Goal: Task Accomplishment & Management: Manage account settings

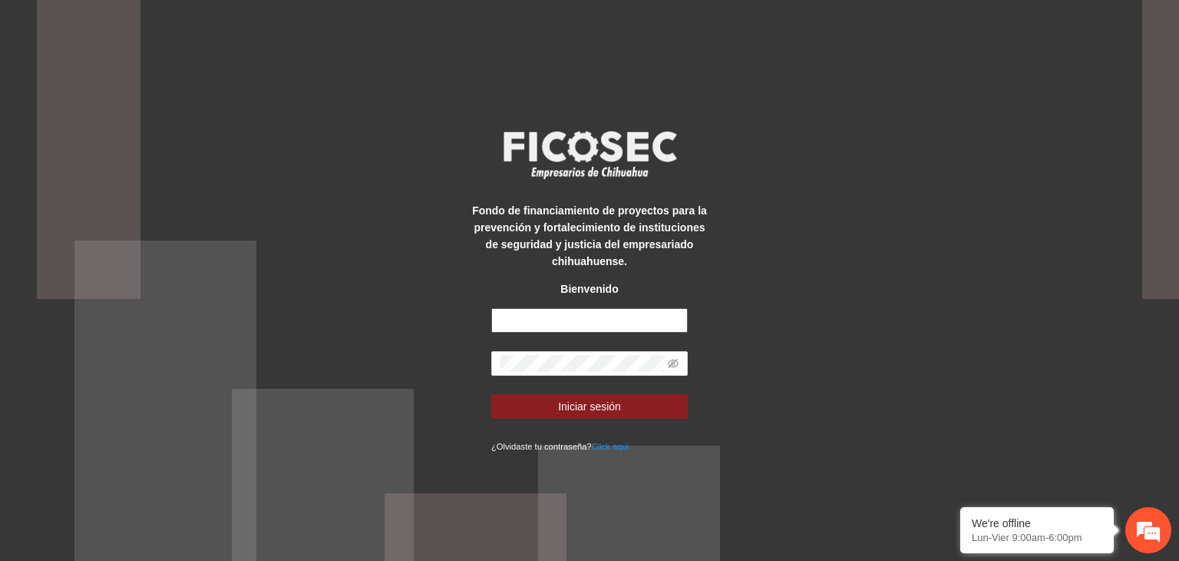
click at [604, 315] on input "text" at bounding box center [589, 320] width 197 height 25
type input "**********"
click at [676, 365] on icon "eye-invisible" at bounding box center [673, 363] width 11 height 11
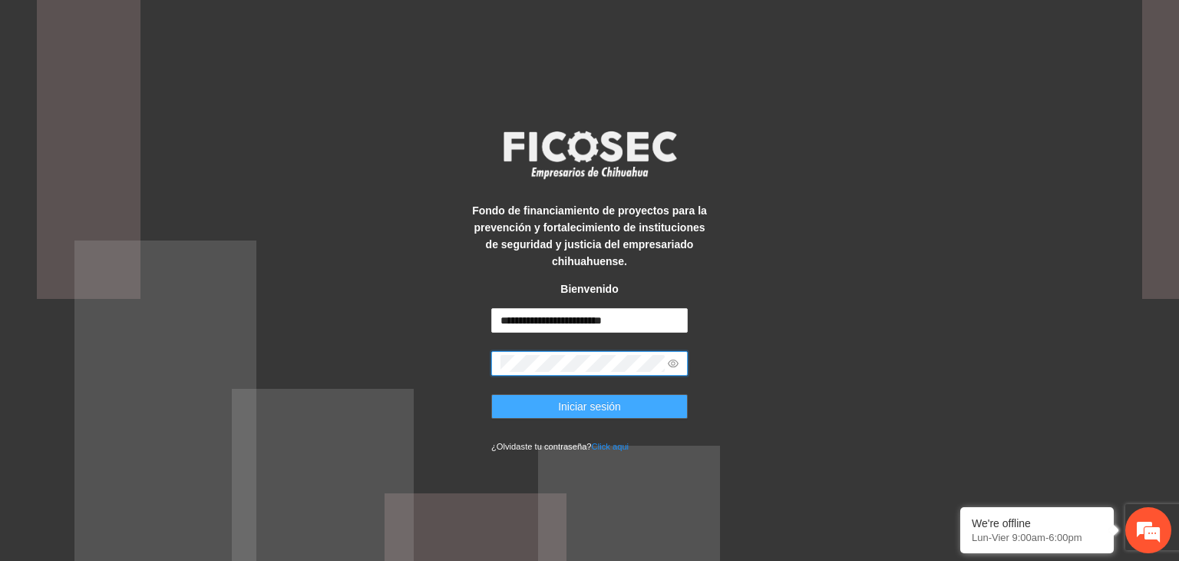
click at [615, 399] on span "Iniciar sesión" at bounding box center [589, 406] width 63 height 17
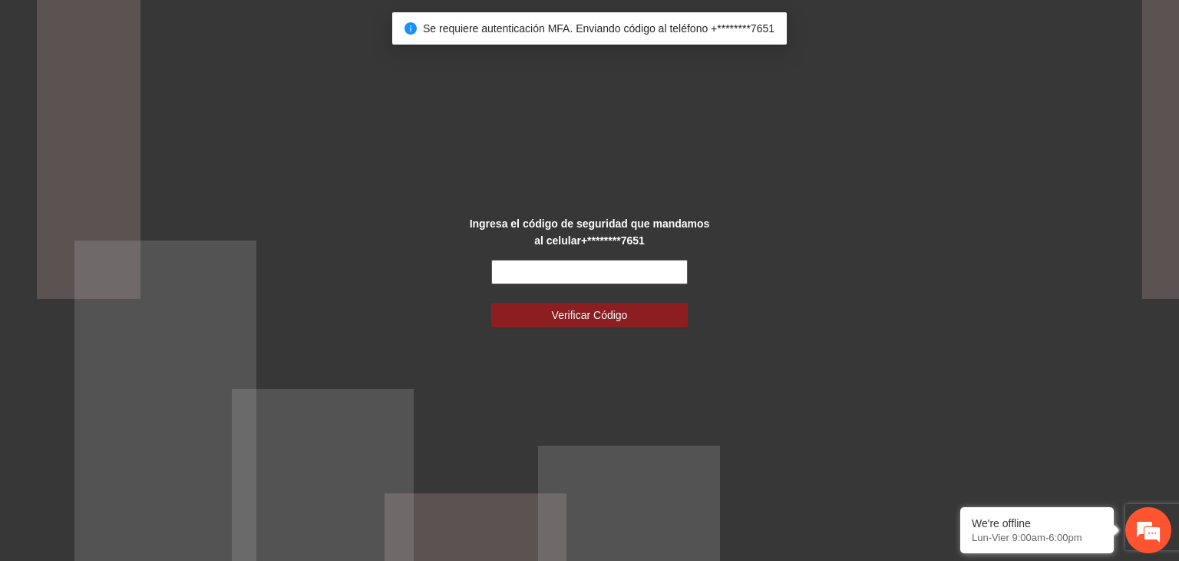
click at [574, 274] on input "text" at bounding box center [589, 272] width 197 height 25
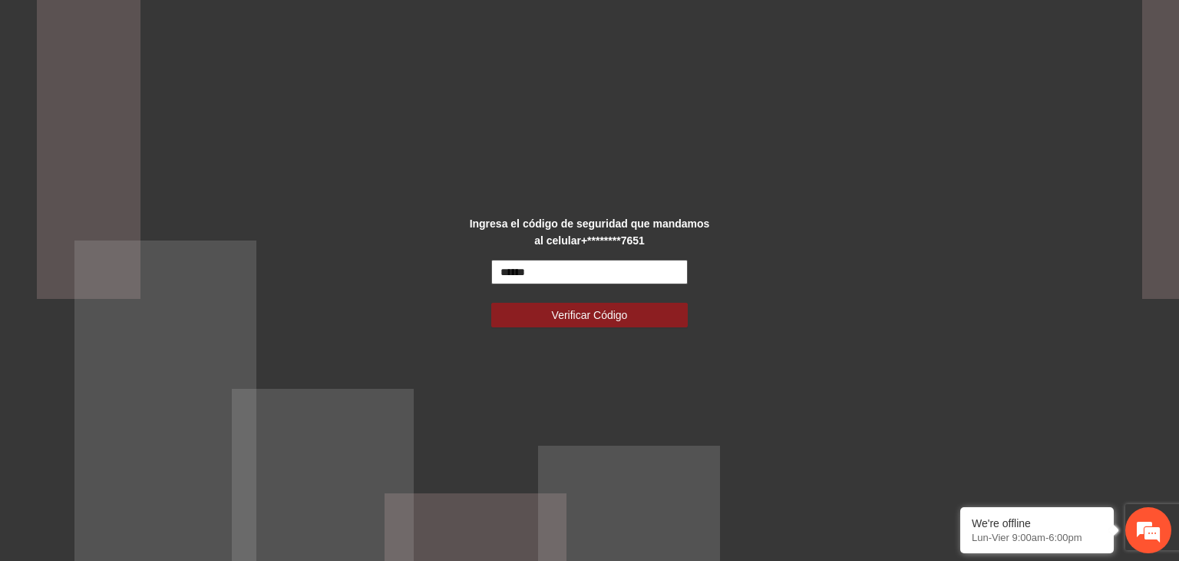
type input "******"
click at [491, 303] on button "Verificar Código" at bounding box center [589, 315] width 197 height 25
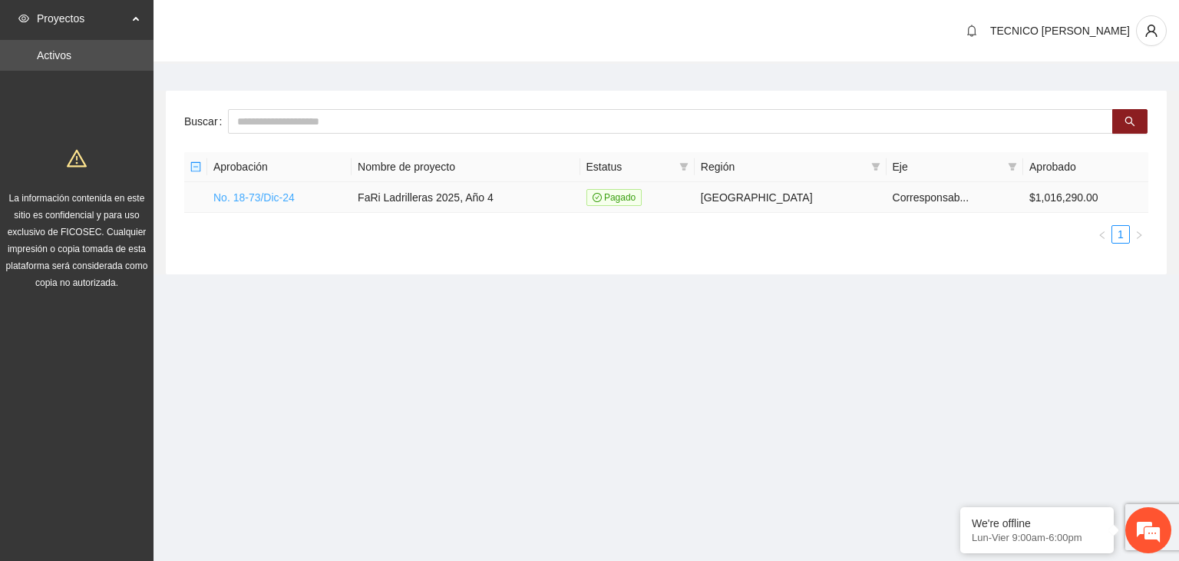
click at [235, 195] on link "No. 18-73/Dic-24" at bounding box center [253, 197] width 81 height 12
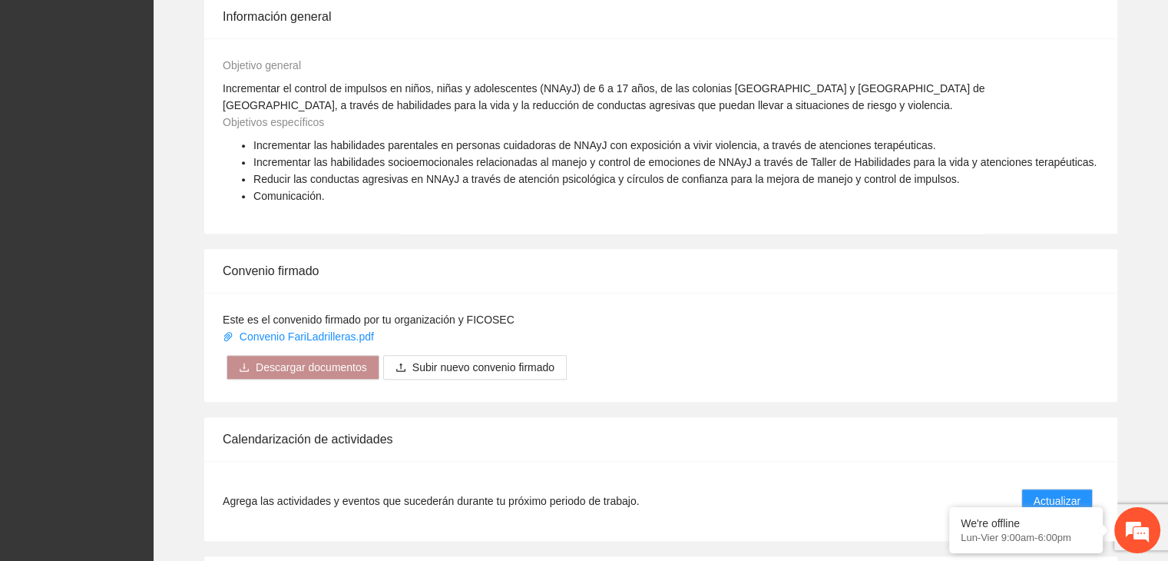
scroll to position [1139, 0]
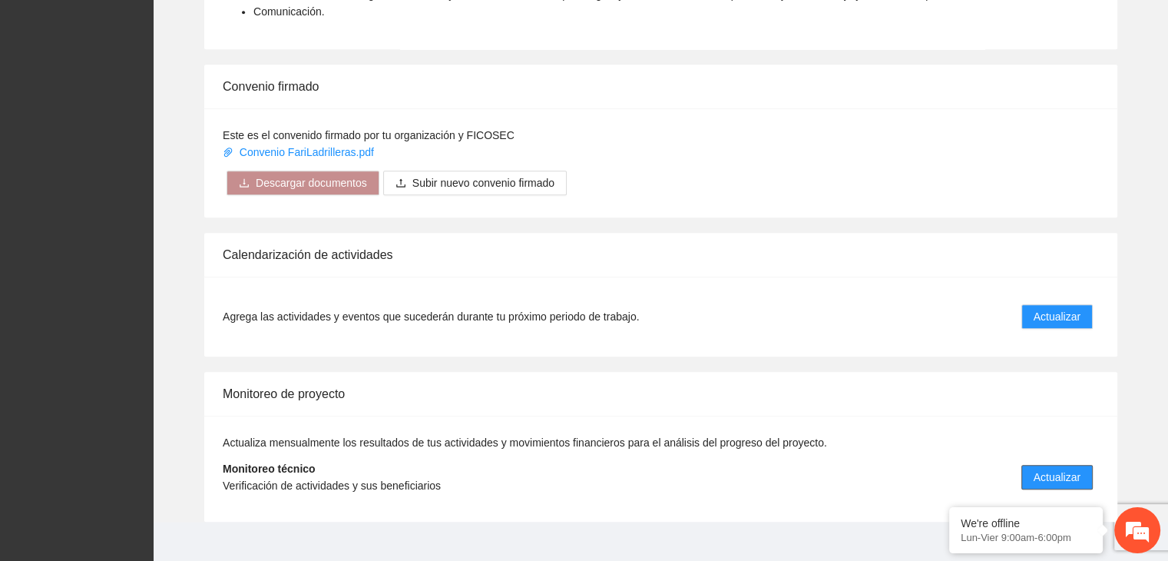
click at [1047, 468] on span "Actualizar" at bounding box center [1056, 476] width 47 height 17
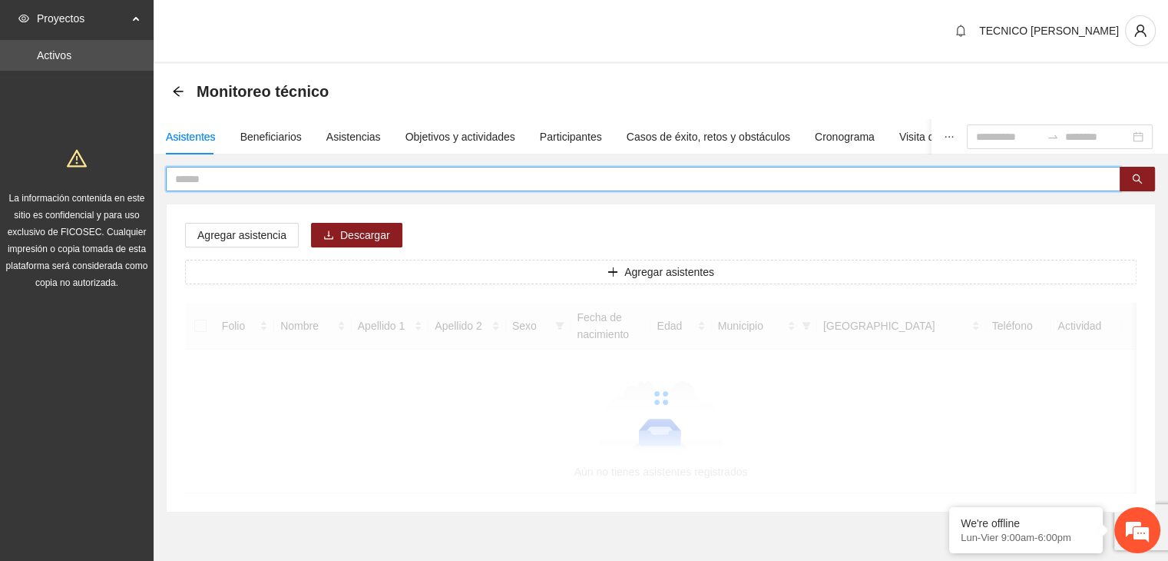
click at [454, 183] on input "text" at bounding box center [637, 178] width 924 height 17
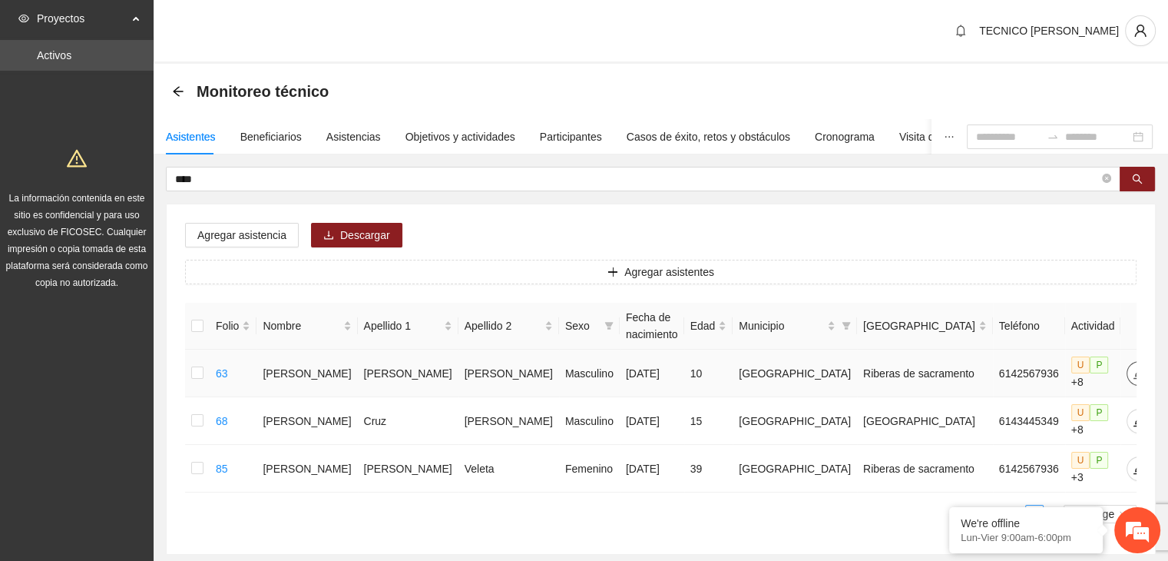
click at [1127, 374] on span "edit" at bounding box center [1138, 373] width 23 height 12
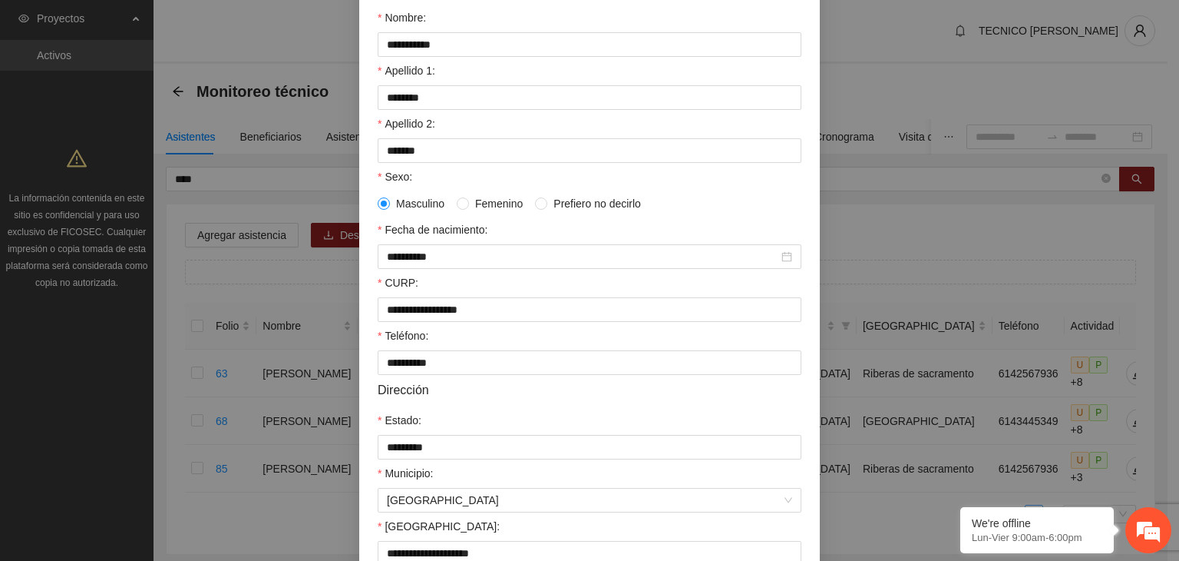
scroll to position [163, 0]
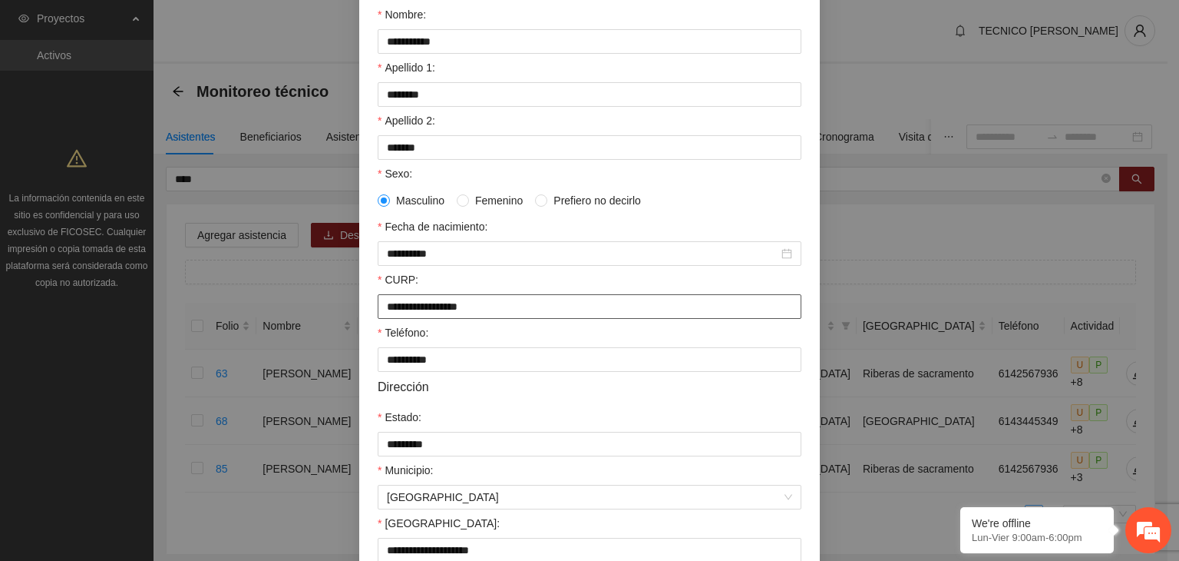
drag, startPoint x: 522, startPoint y: 316, endPoint x: 347, endPoint y: 323, distance: 175.2
click at [347, 323] on div "**********" at bounding box center [589, 280] width 1179 height 561
click at [574, 360] on input "**********" at bounding box center [590, 359] width 424 height 25
drag, startPoint x: 458, startPoint y: 367, endPoint x: 346, endPoint y: 360, distance: 112.3
click at [346, 360] on div "**********" at bounding box center [589, 280] width 1179 height 561
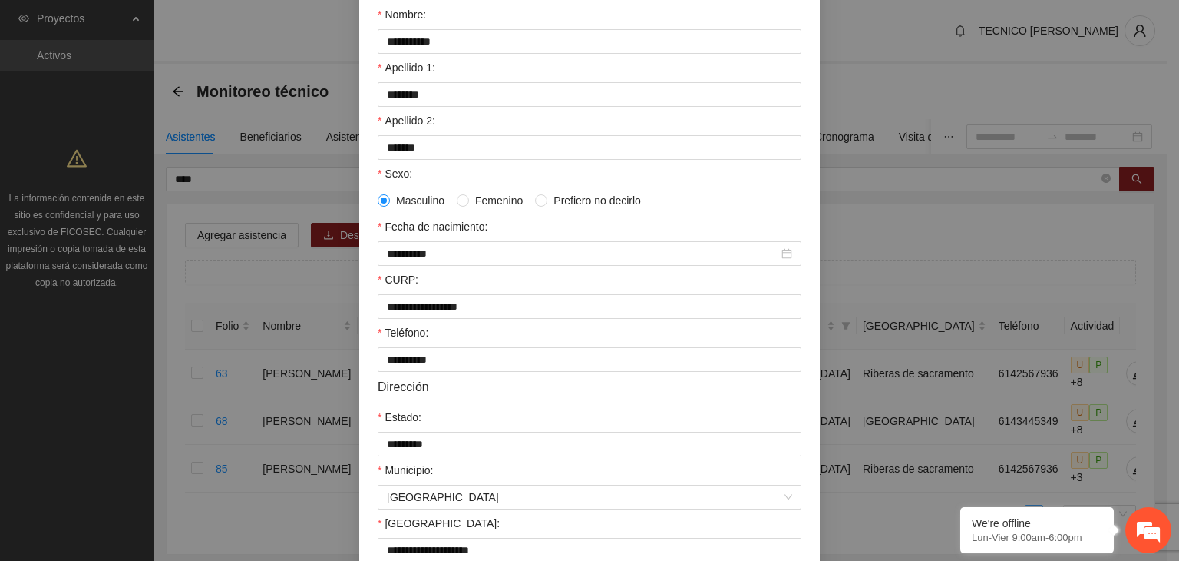
click at [871, 395] on div "**********" at bounding box center [589, 280] width 1179 height 561
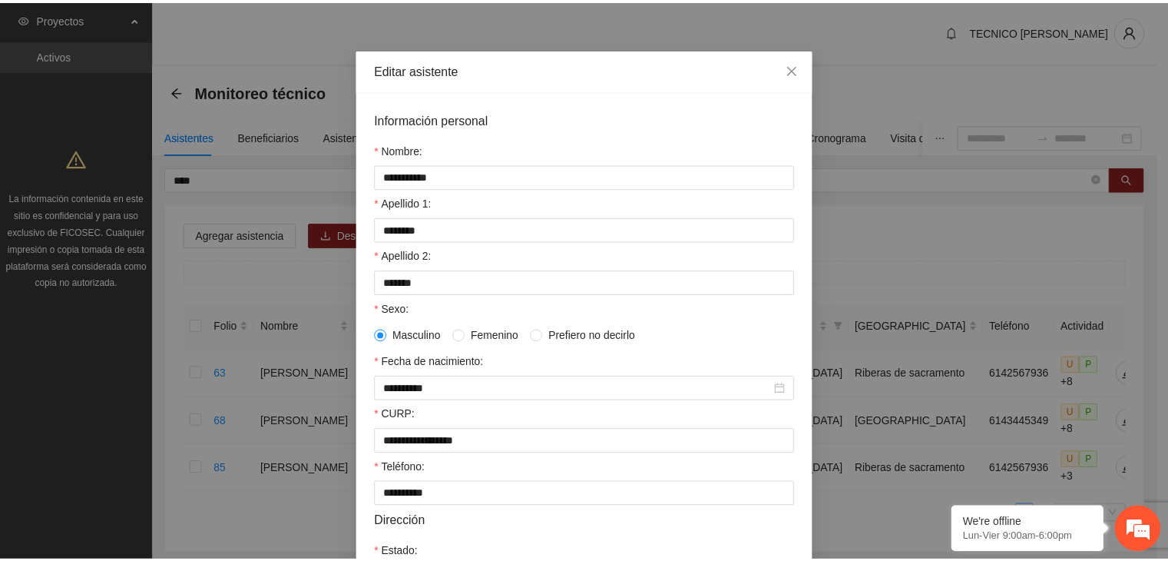
scroll to position [0, 0]
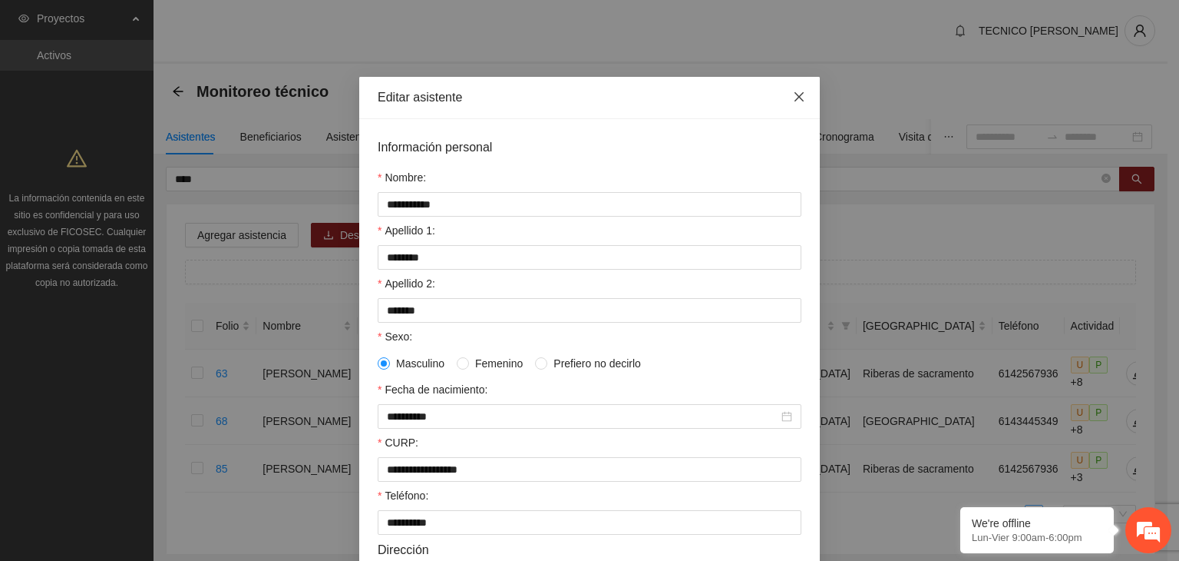
click at [793, 98] on icon "close" at bounding box center [799, 97] width 12 height 12
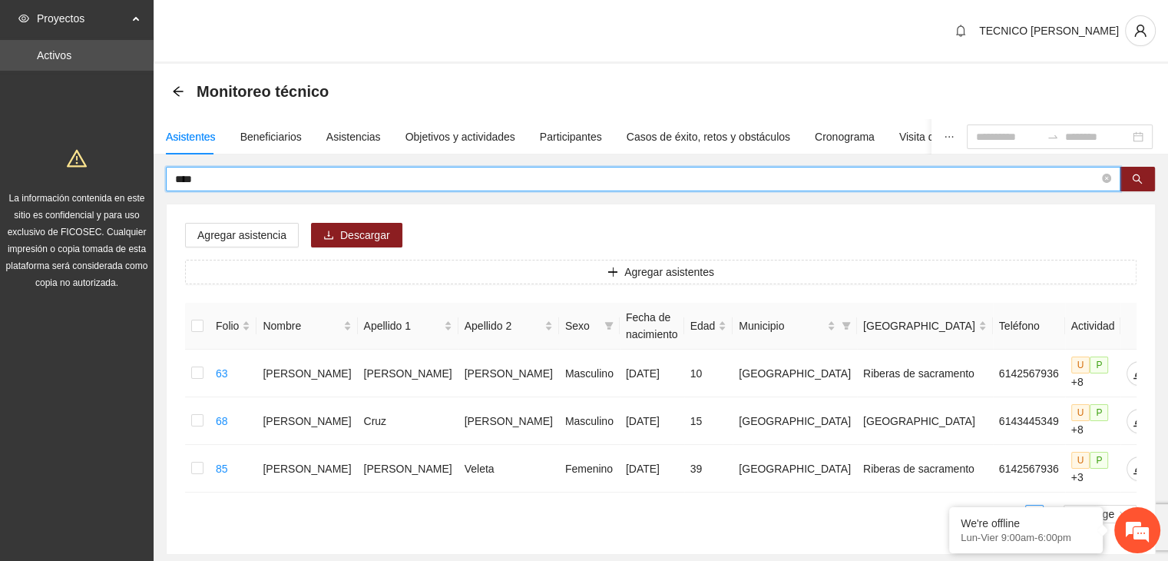
drag, startPoint x: 237, startPoint y: 179, endPoint x: 126, endPoint y: 194, distance: 112.4
click at [126, 194] on section "Proyectos Activos La información contenida en este sitio es confidencial y para…" at bounding box center [584, 323] width 1168 height 647
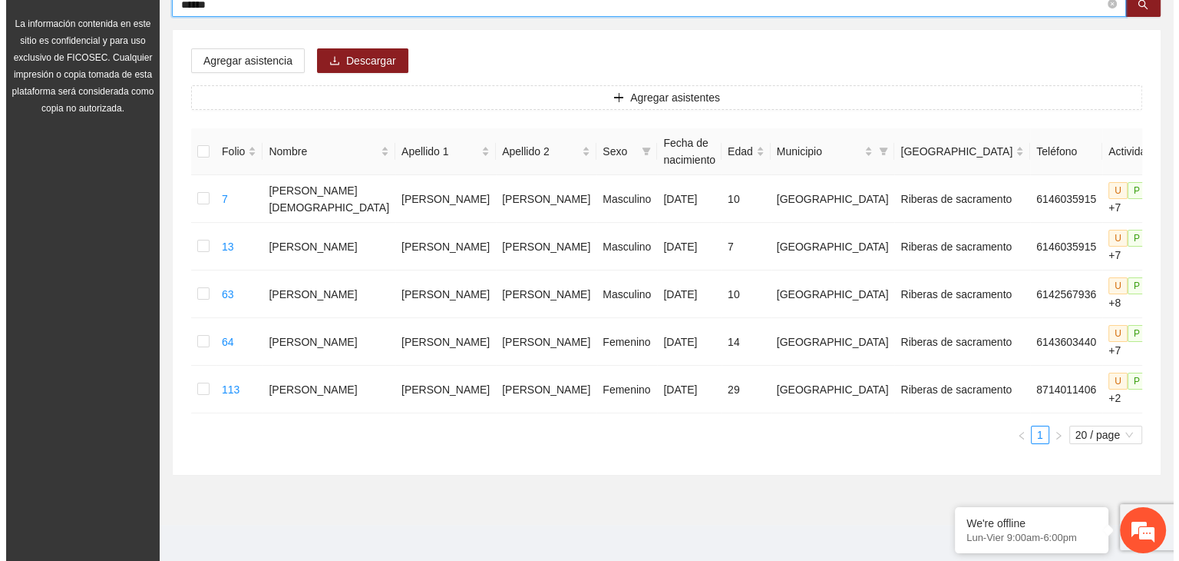
scroll to position [176, 0]
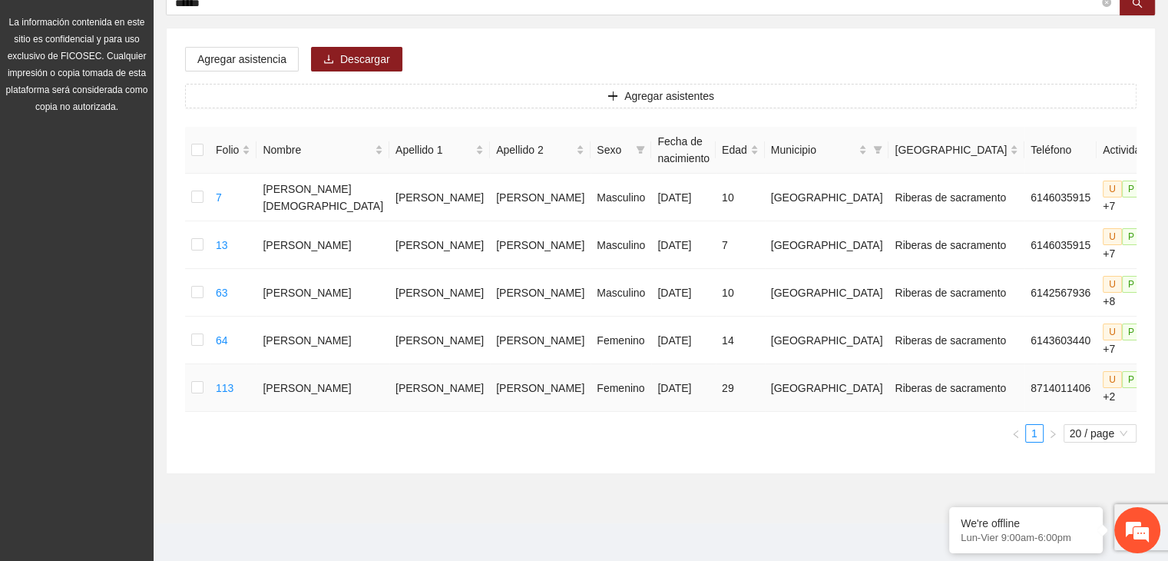
click at [1166, 387] on icon "edit" at bounding box center [1171, 387] width 11 height 11
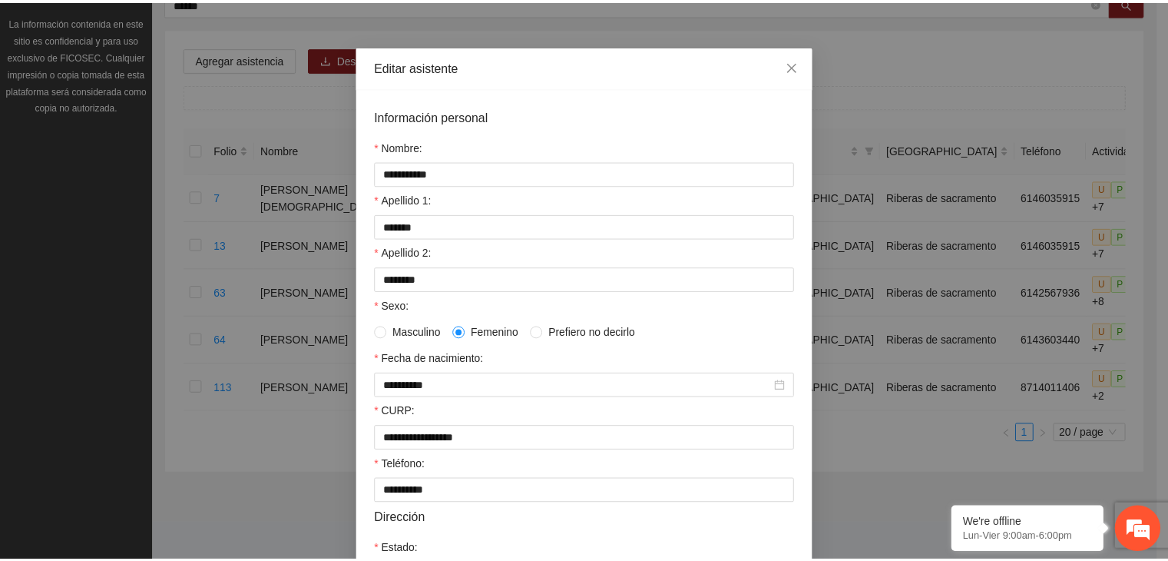
scroll to position [0, 0]
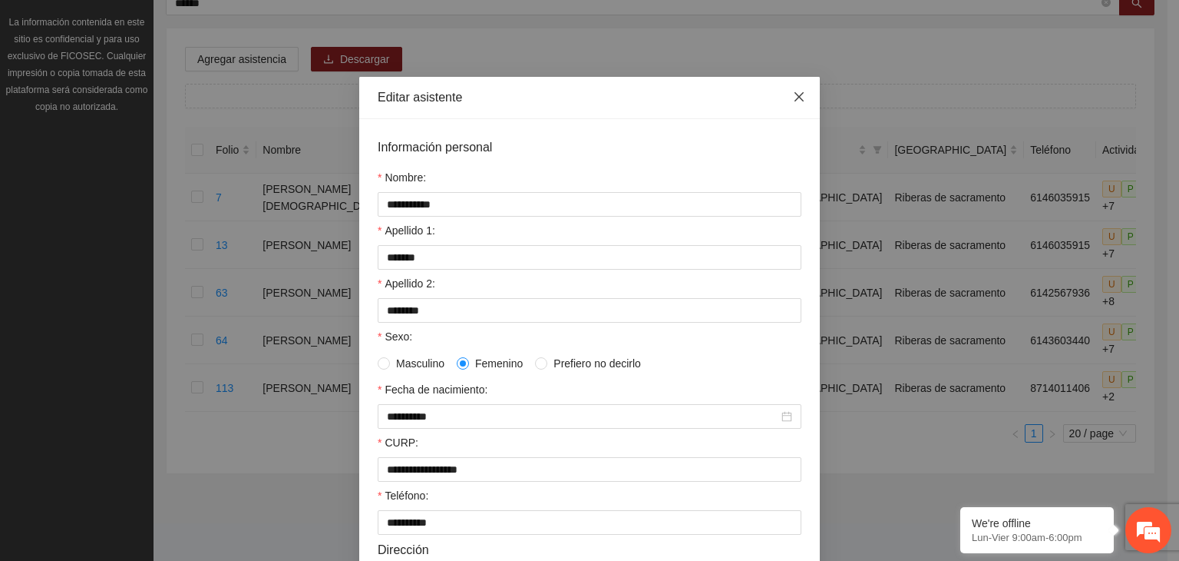
click at [798, 99] on icon "close" at bounding box center [799, 97] width 12 height 12
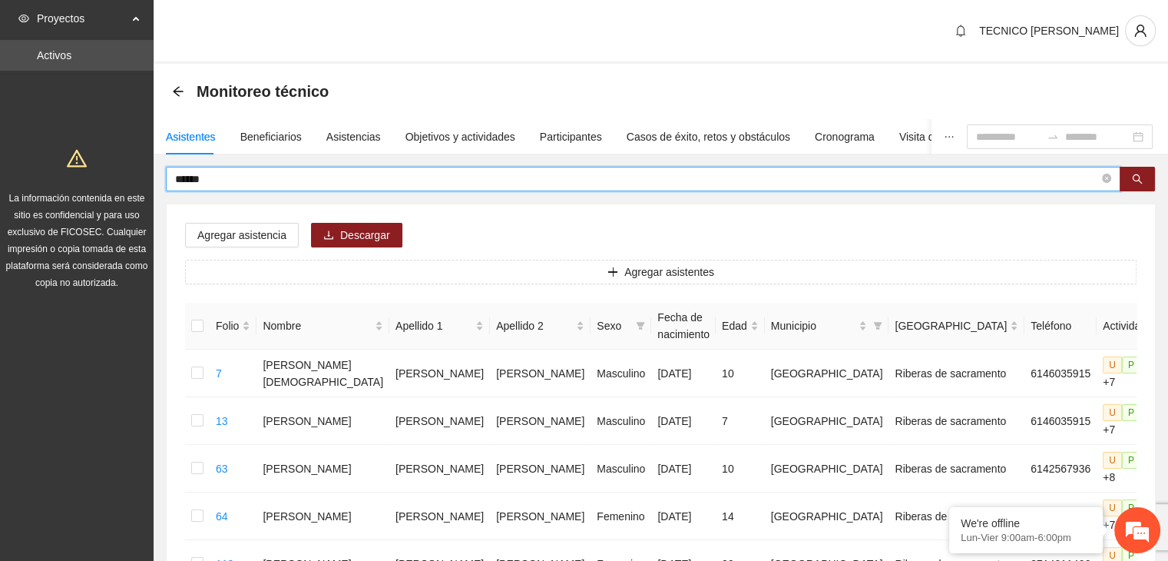
click at [416, 176] on input "******" at bounding box center [637, 178] width 924 height 17
type input "******"
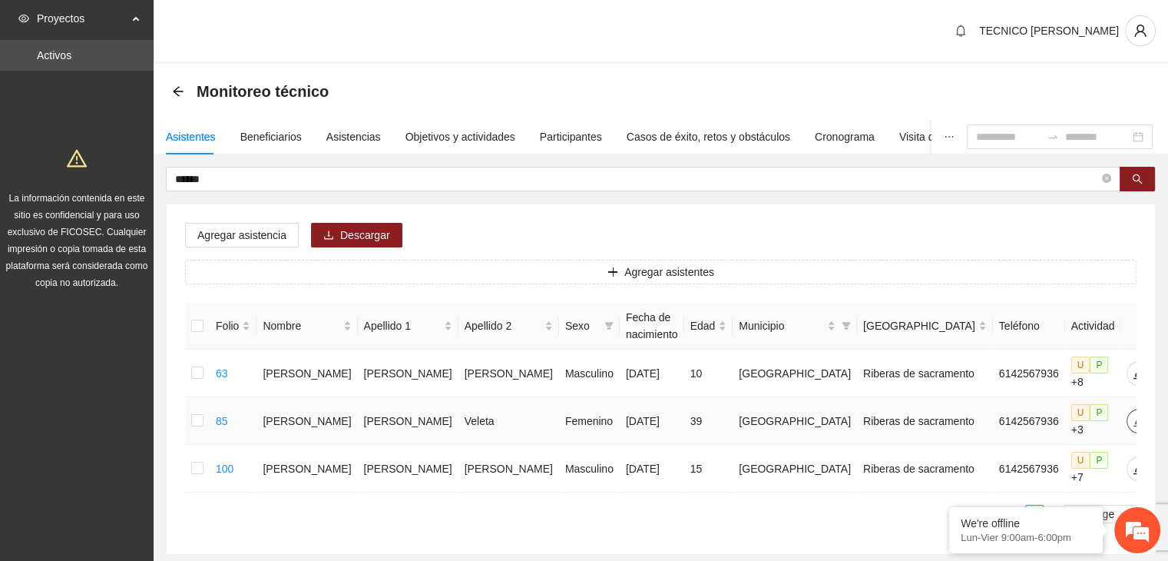
click at [1133, 422] on icon "edit" at bounding box center [1139, 421] width 12 height 12
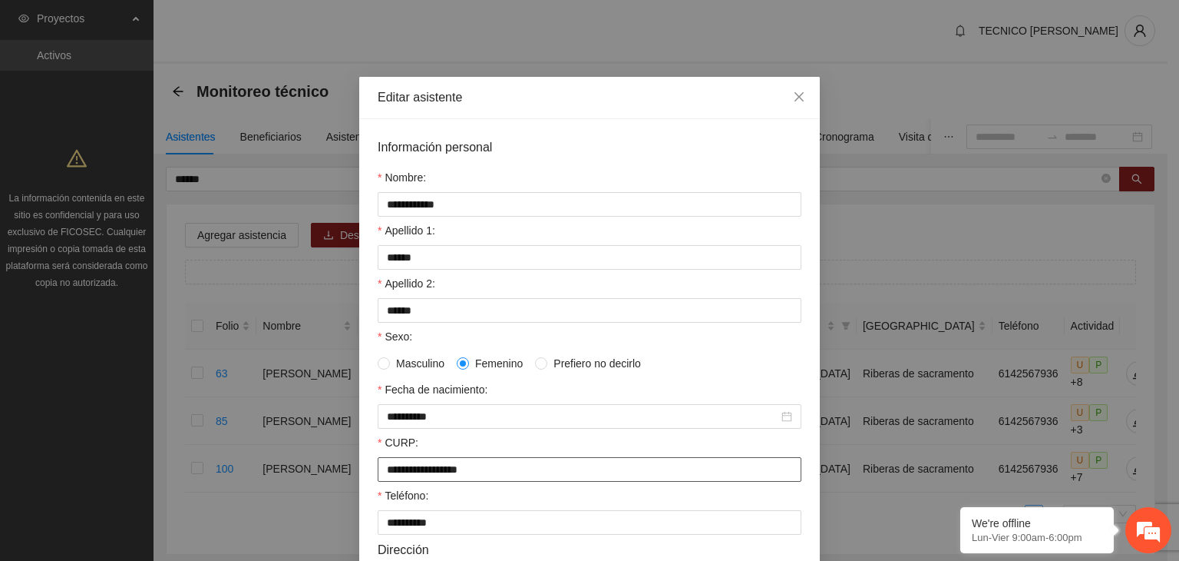
drag, startPoint x: 517, startPoint y: 471, endPoint x: 341, endPoint y: 480, distance: 176.0
click at [341, 480] on div "**********" at bounding box center [589, 280] width 1179 height 561
click at [795, 99] on icon "close" at bounding box center [799, 96] width 9 height 9
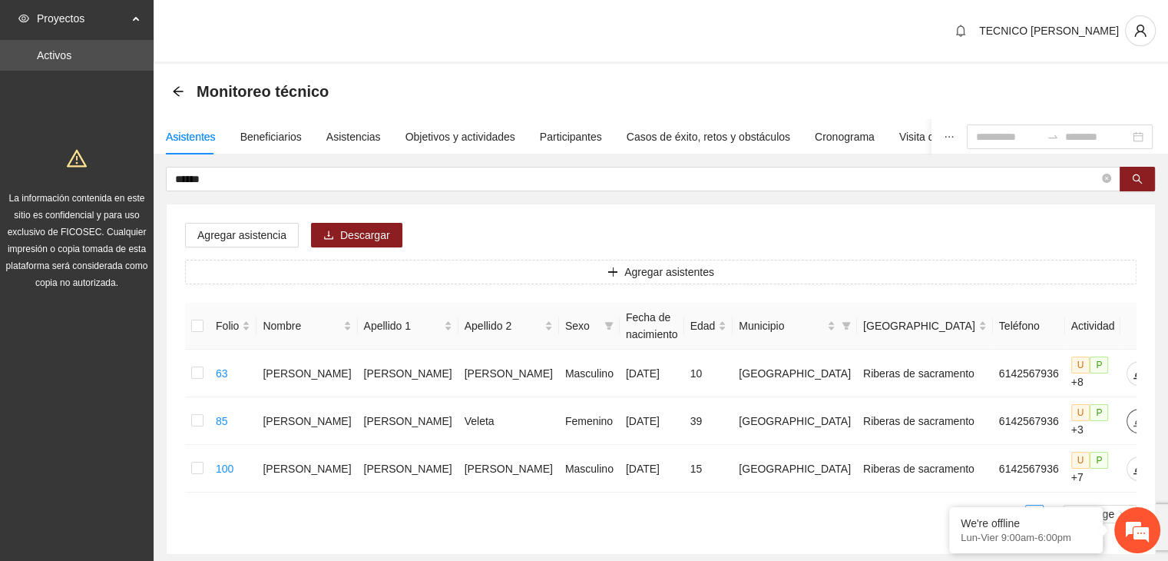
scroll to position [83, 0]
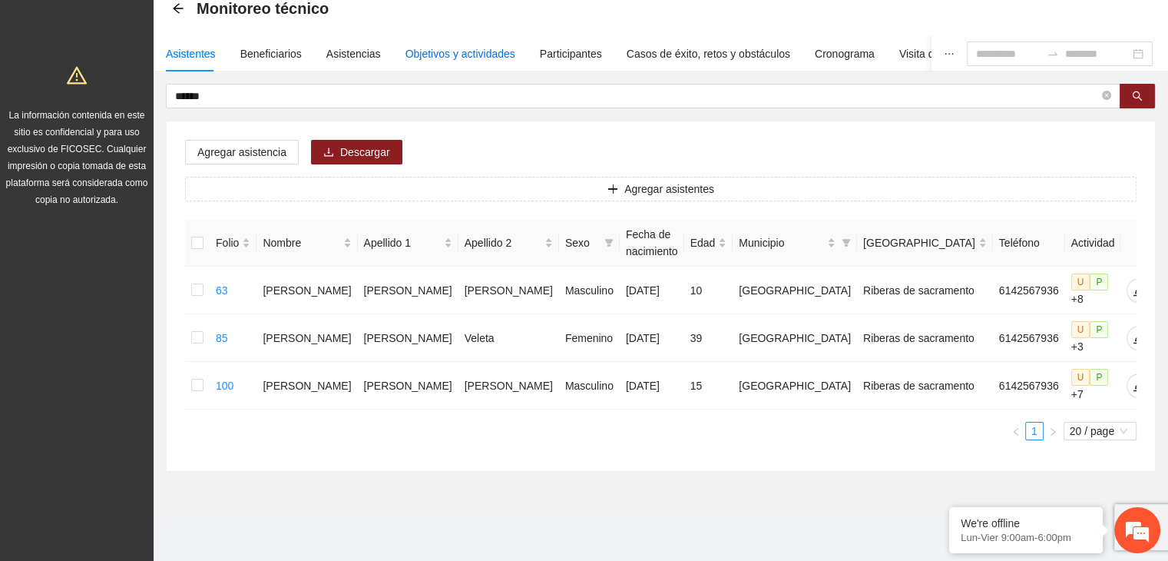
click at [468, 57] on div "Objetivos y actividades" at bounding box center [460, 53] width 110 height 17
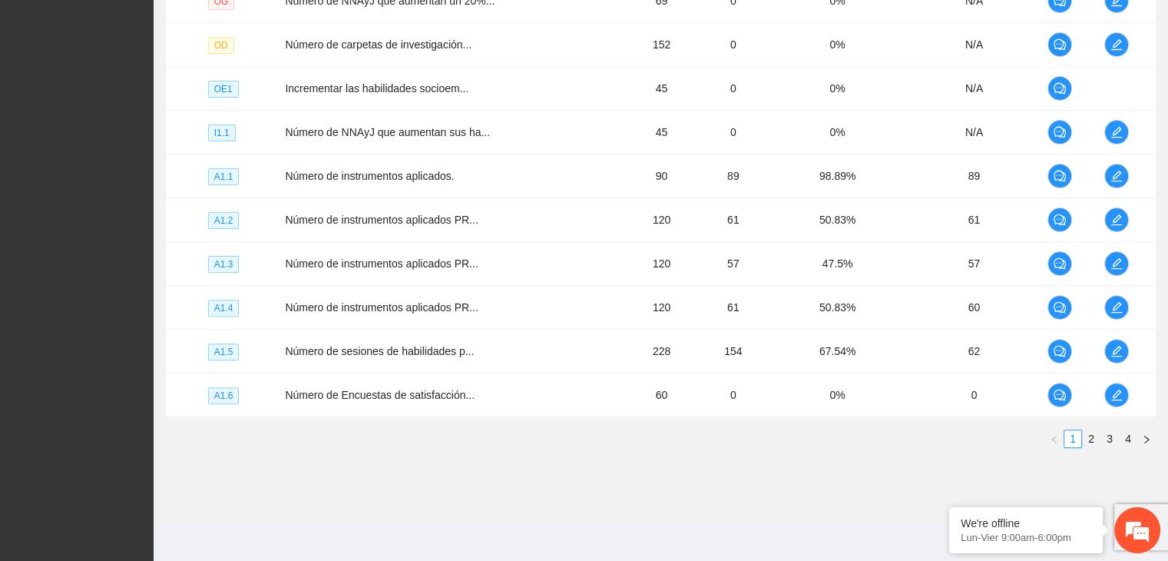
scroll to position [441, 0]
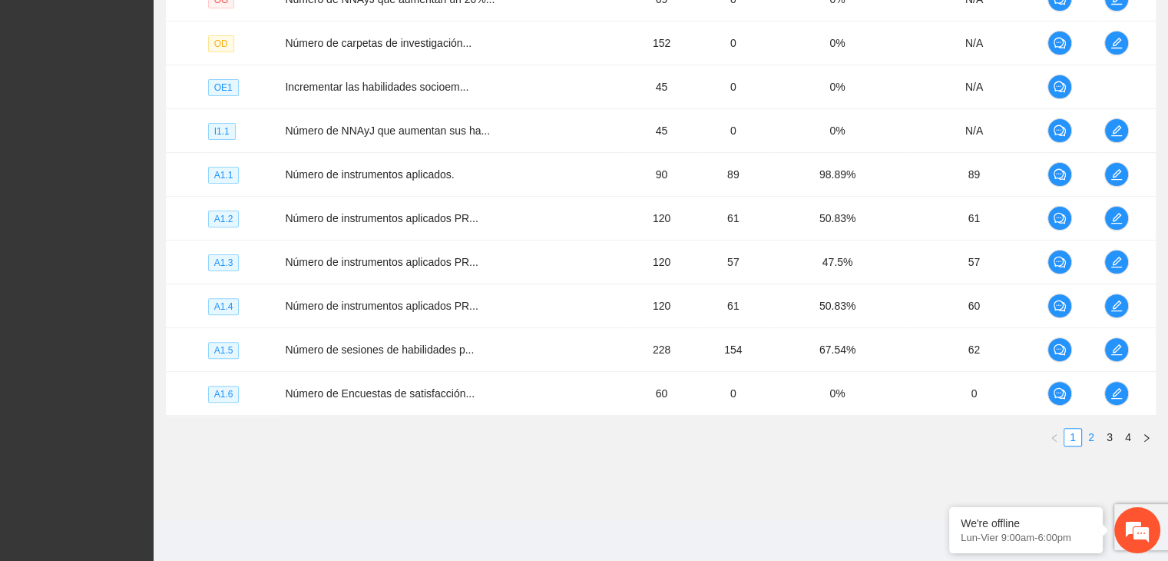
click at [1094, 434] on link "2" at bounding box center [1091, 436] width 17 height 17
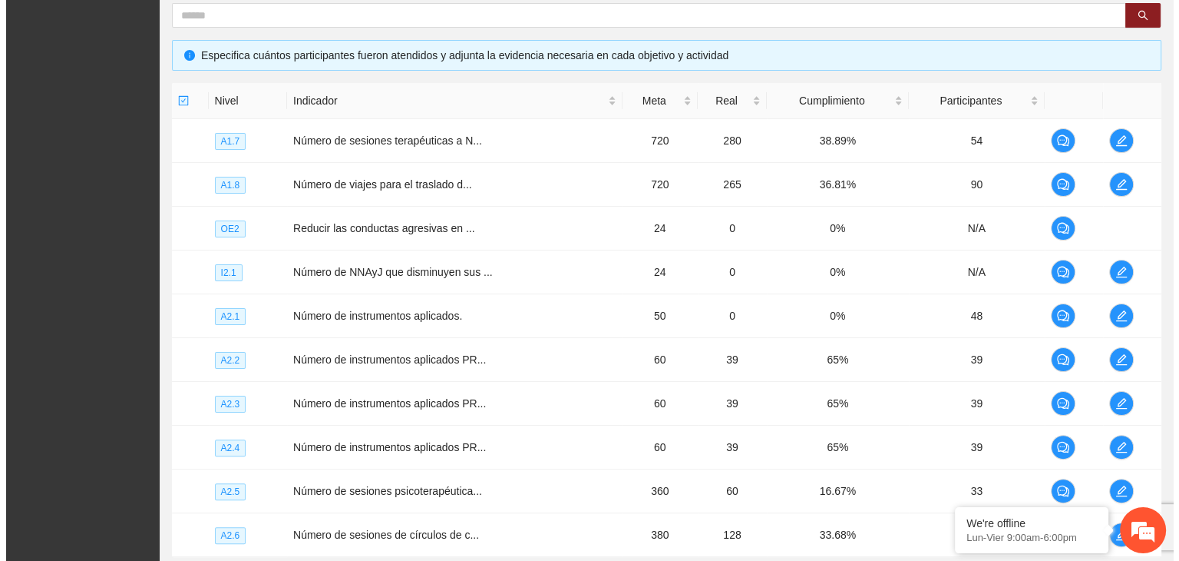
scroll to position [292, 0]
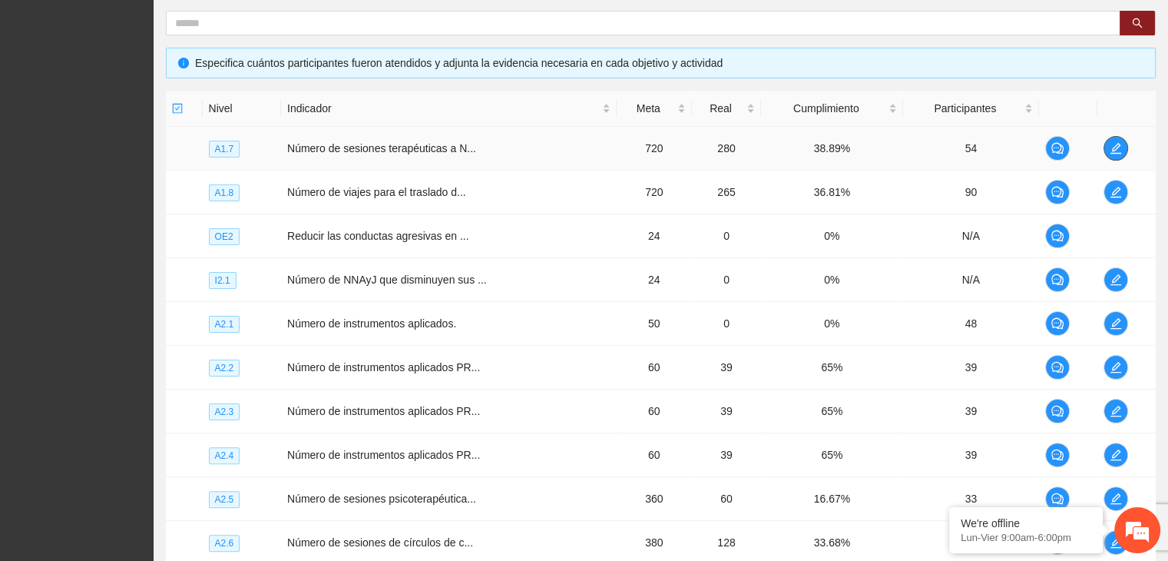
click at [1112, 150] on icon "edit" at bounding box center [1116, 148] width 12 height 12
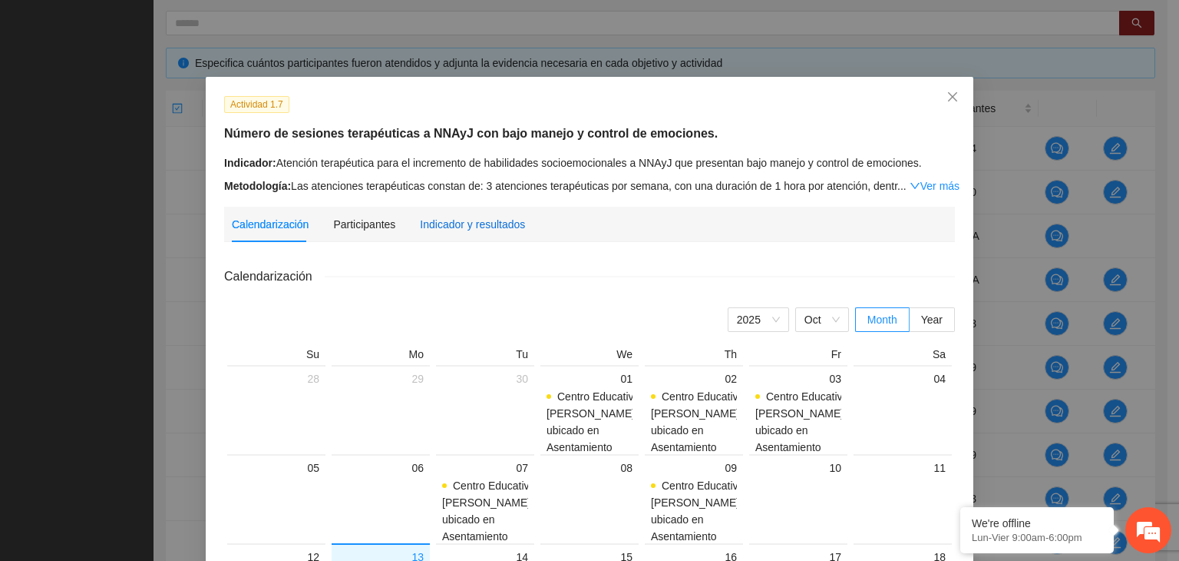
click at [477, 222] on div "Indicador y resultados" at bounding box center [472, 224] width 105 height 17
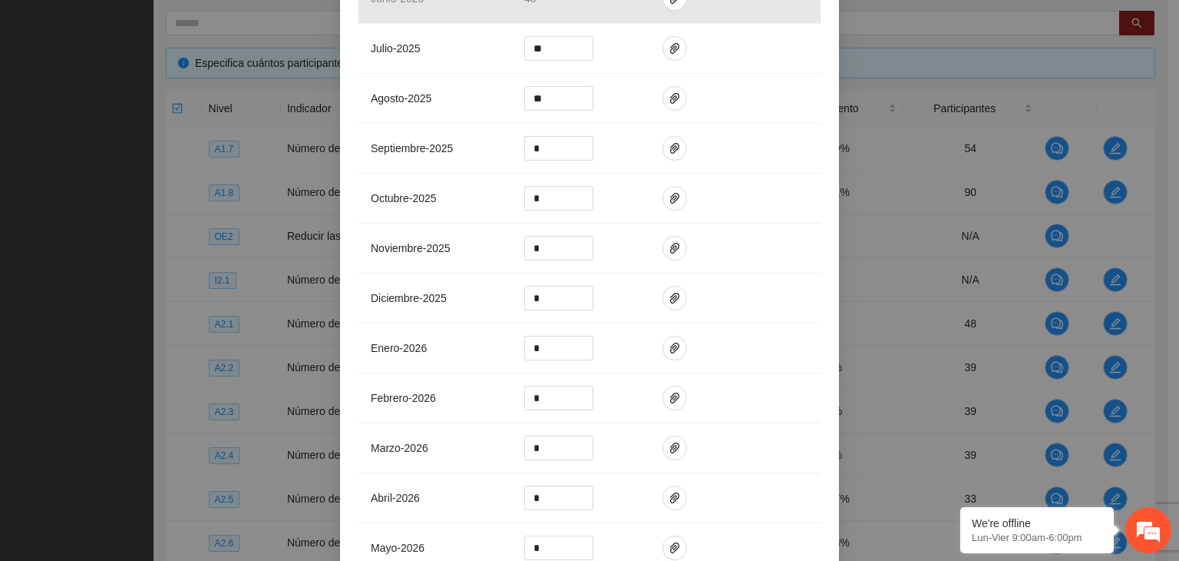
scroll to position [660, 0]
click at [671, 153] on icon "paper-clip" at bounding box center [675, 150] width 12 height 12
click at [610, 102] on span "Adjuntar documento" at bounding box center [628, 100] width 96 height 17
click at [930, 220] on div "Actividad 1.7 Número de sesiones terapéuticas a NNAyJ con bajo manejo y control…" at bounding box center [589, 280] width 1179 height 561
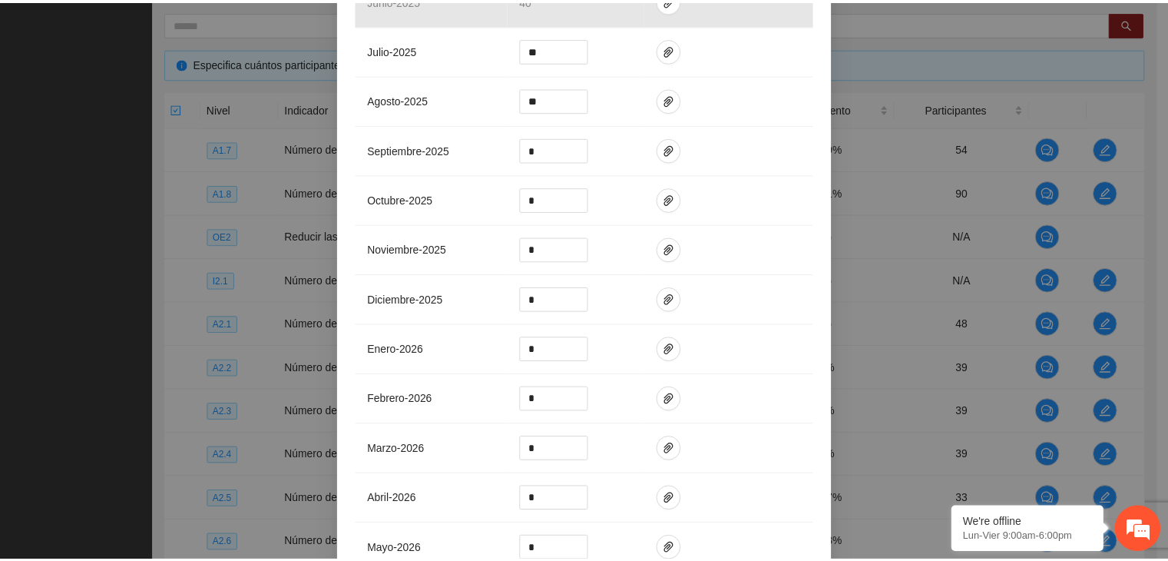
scroll to position [0, 0]
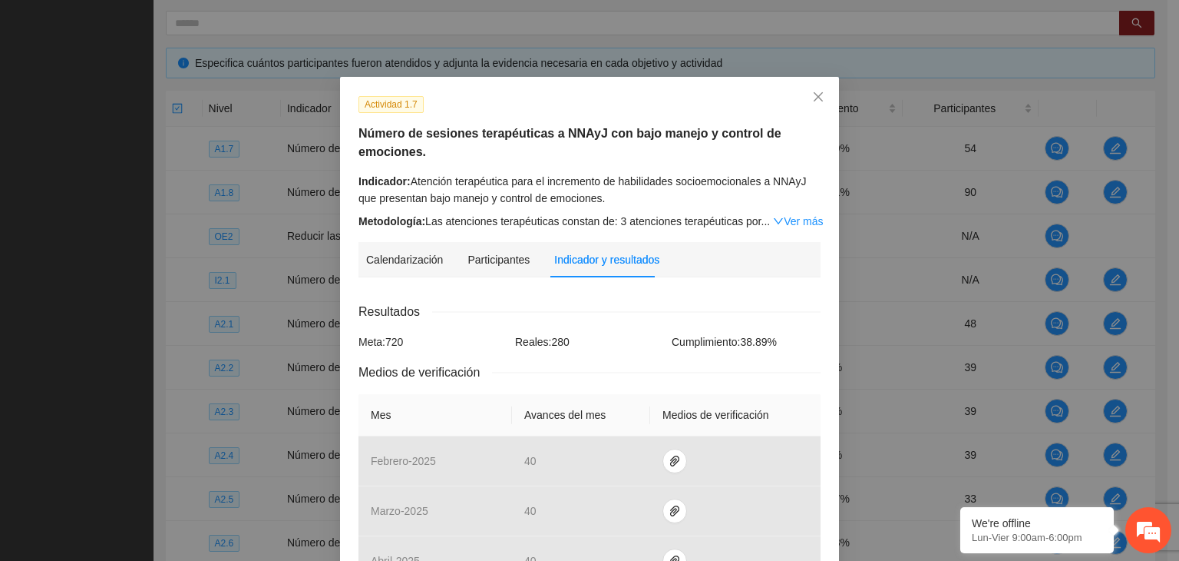
click at [584, 273] on div "Indicador y resultados" at bounding box center [606, 259] width 105 height 35
click at [812, 99] on icon "close" at bounding box center [818, 97] width 12 height 12
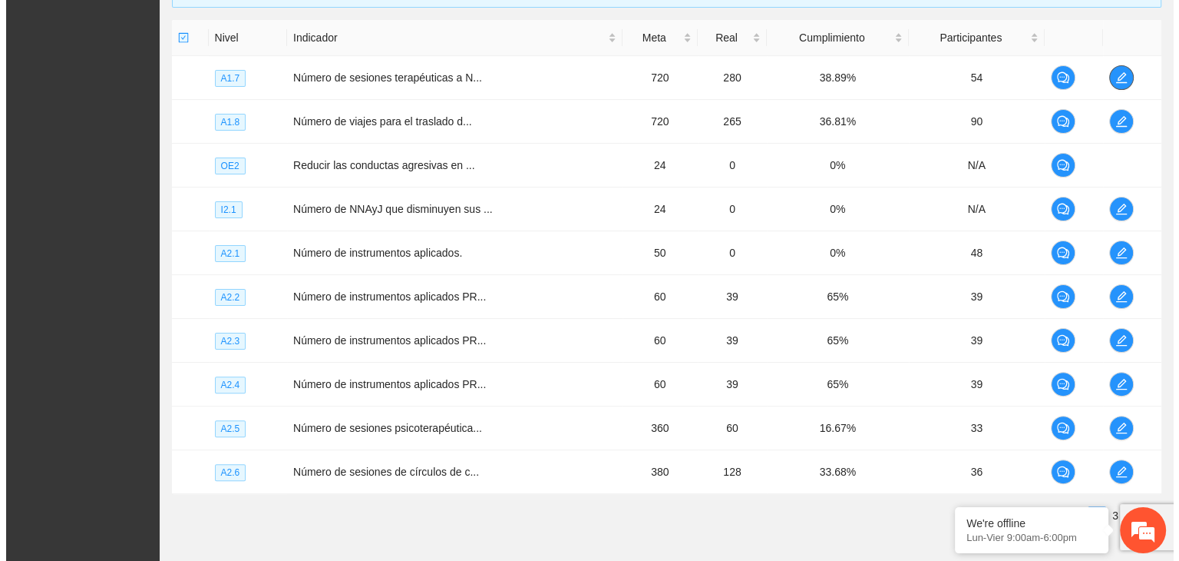
scroll to position [369, 0]
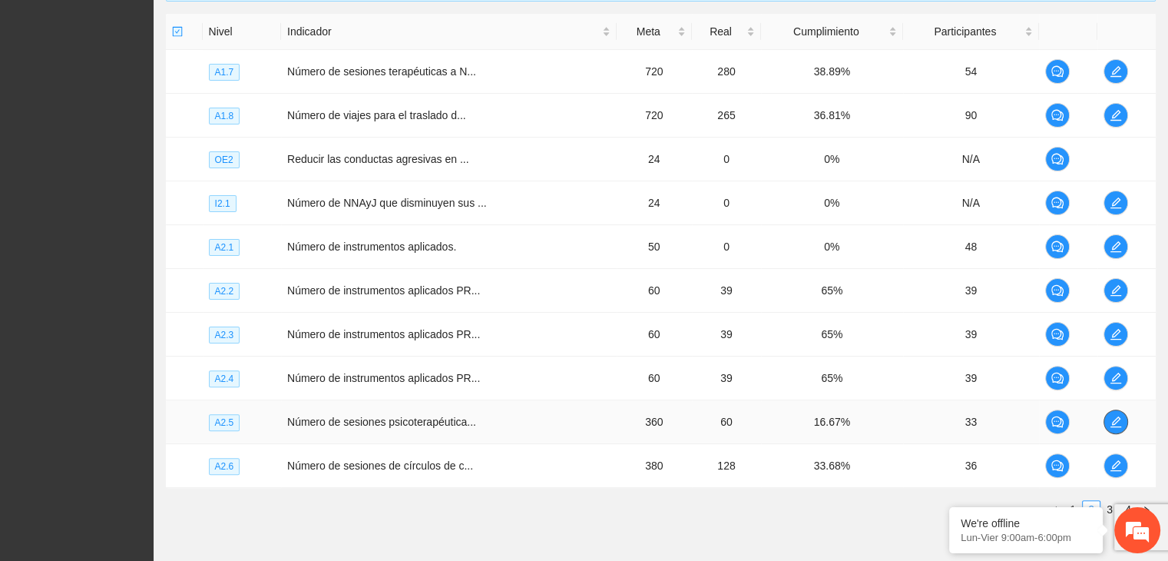
click at [1115, 422] on icon "edit" at bounding box center [1116, 421] width 12 height 12
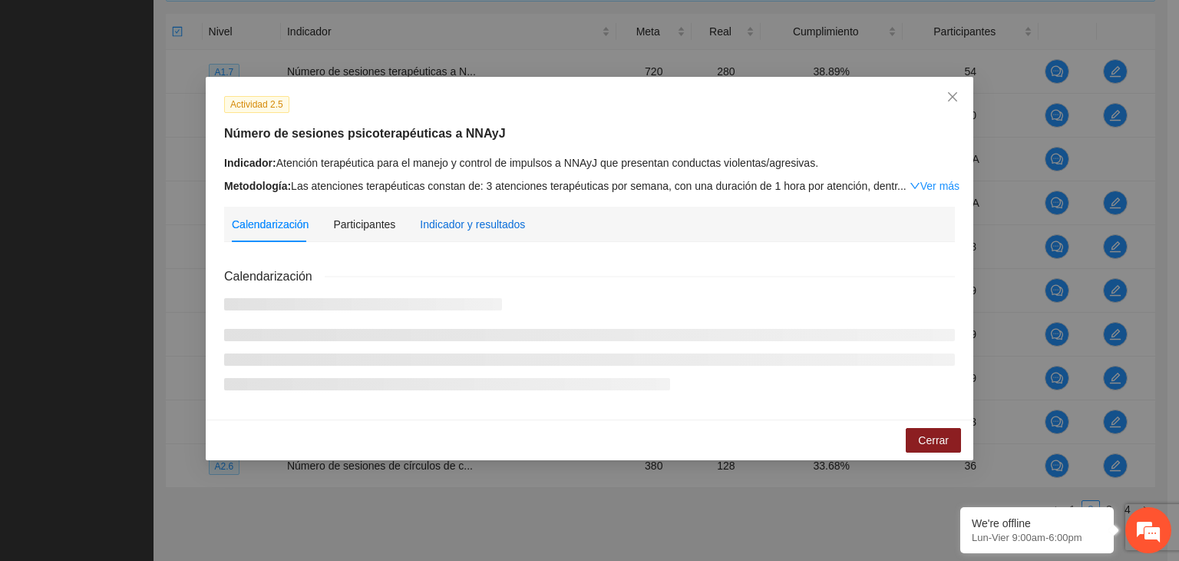
click at [474, 226] on div "Indicador y resultados" at bounding box center [472, 224] width 105 height 17
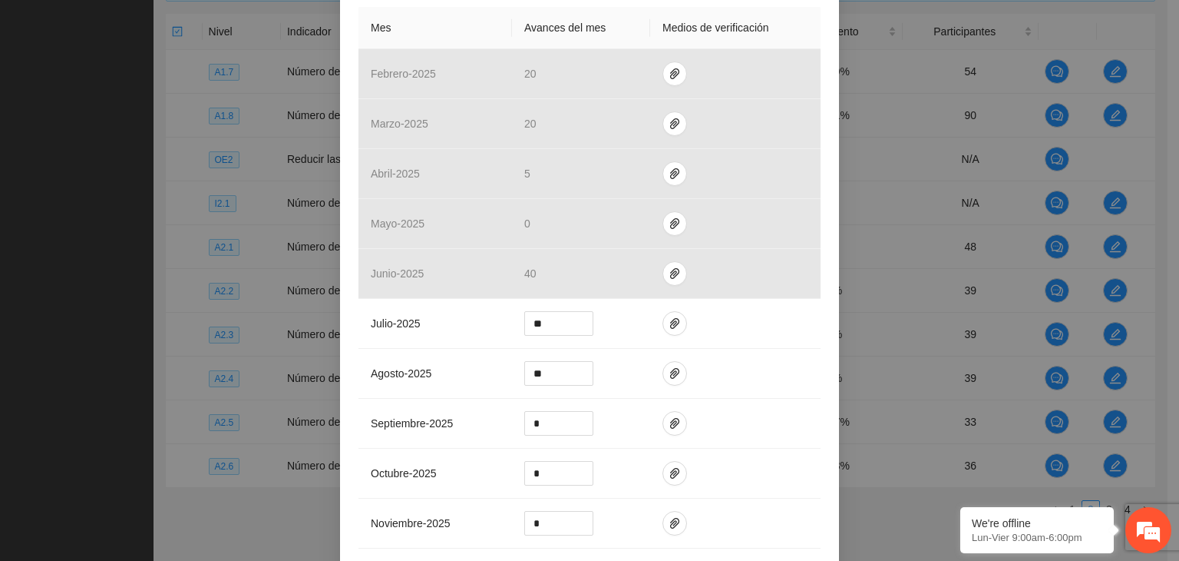
scroll to position [375, 0]
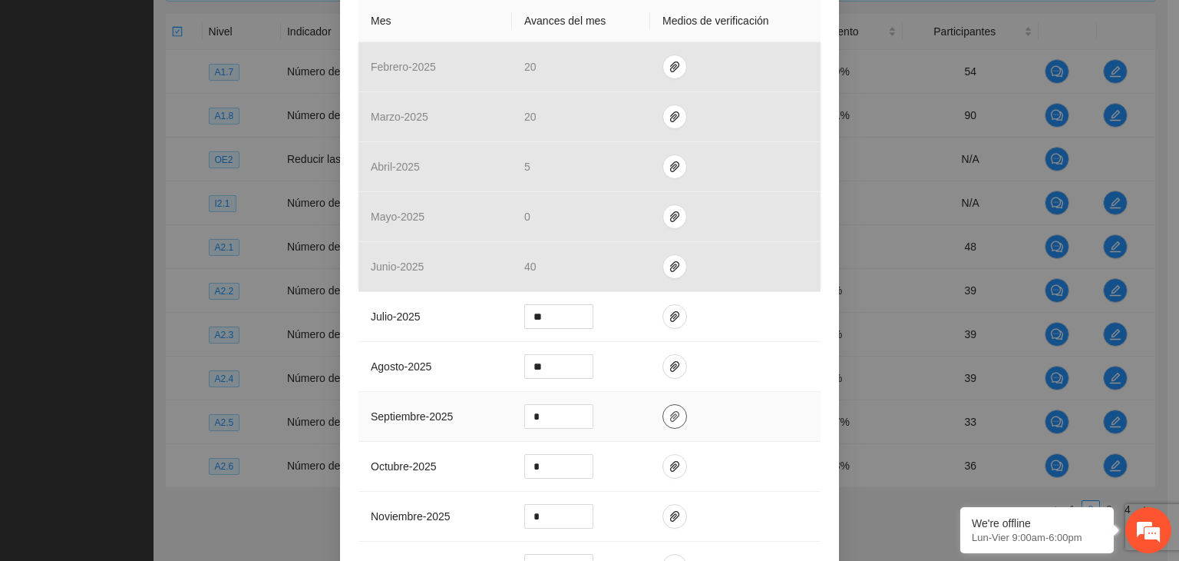
click at [669, 420] on icon "paper-clip" at bounding box center [675, 416] width 12 height 12
click at [597, 361] on span "Adjuntar documento" at bounding box center [628, 366] width 96 height 17
click at [943, 352] on div "Actividad 2.5 Número de sesiones psicoterapéuticas a NNAyJ Indicador: Atención …" at bounding box center [589, 280] width 1179 height 561
click at [666, 323] on button "button" at bounding box center [675, 316] width 25 height 25
click at [666, 356] on button "button" at bounding box center [675, 366] width 25 height 25
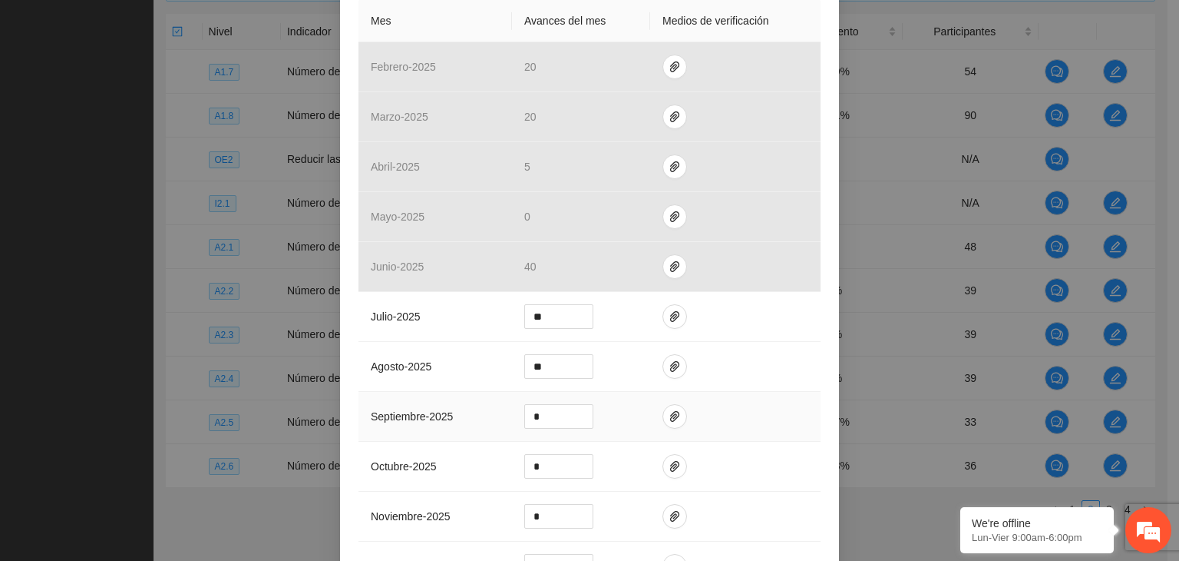
click at [737, 405] on td at bounding box center [735, 417] width 170 height 50
click at [652, 418] on td at bounding box center [735, 417] width 170 height 50
click at [669, 418] on icon "paper-clip" at bounding box center [675, 416] width 12 height 12
click at [740, 436] on td at bounding box center [735, 417] width 170 height 50
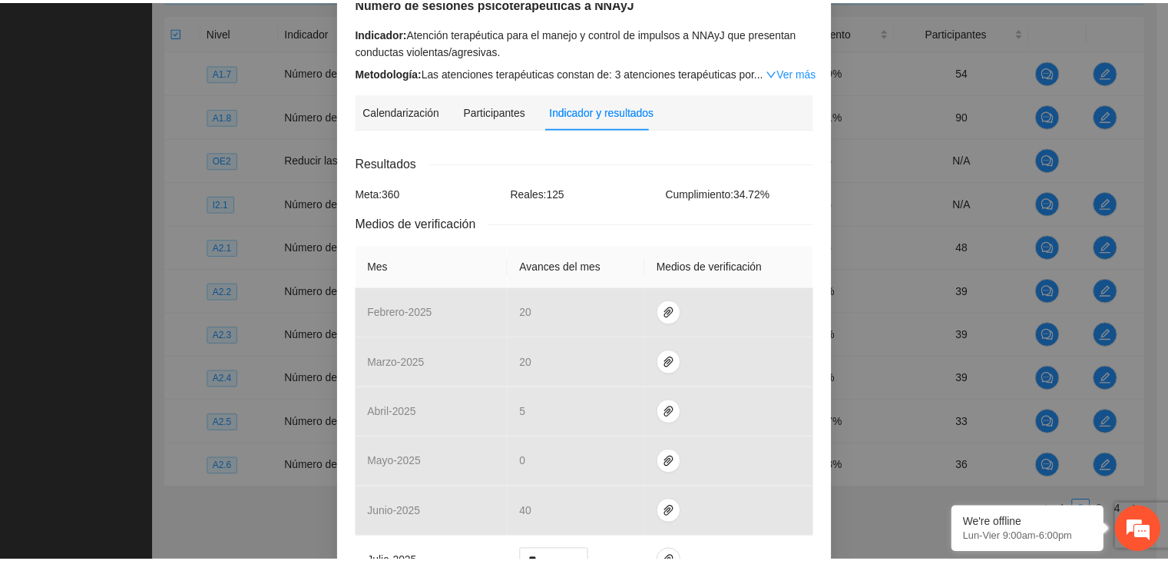
scroll to position [88, 0]
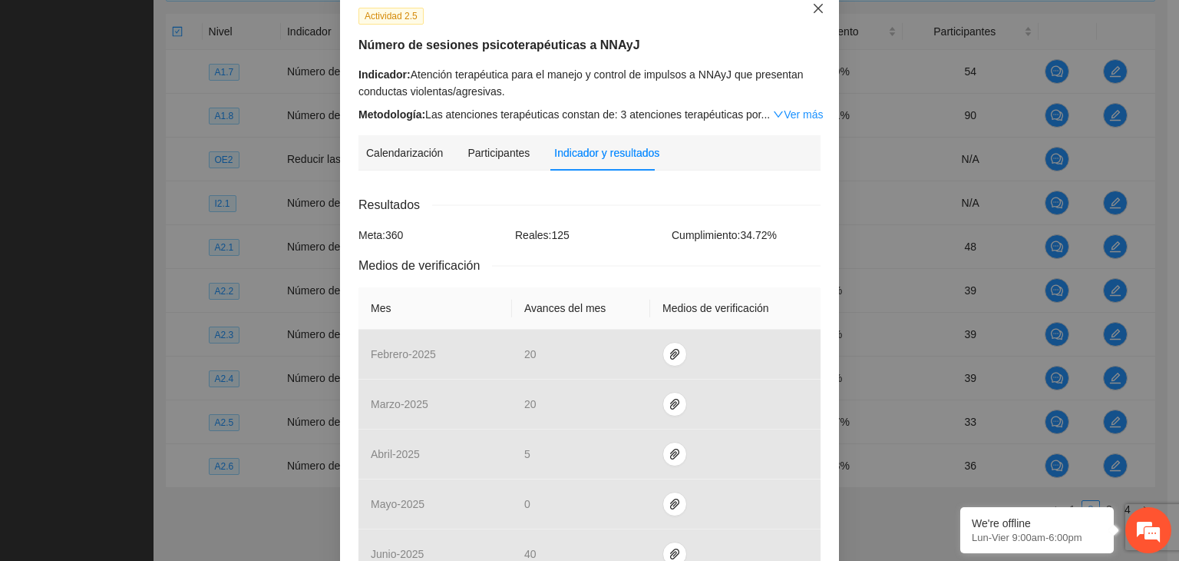
click at [816, 8] on icon "close" at bounding box center [818, 8] width 12 height 12
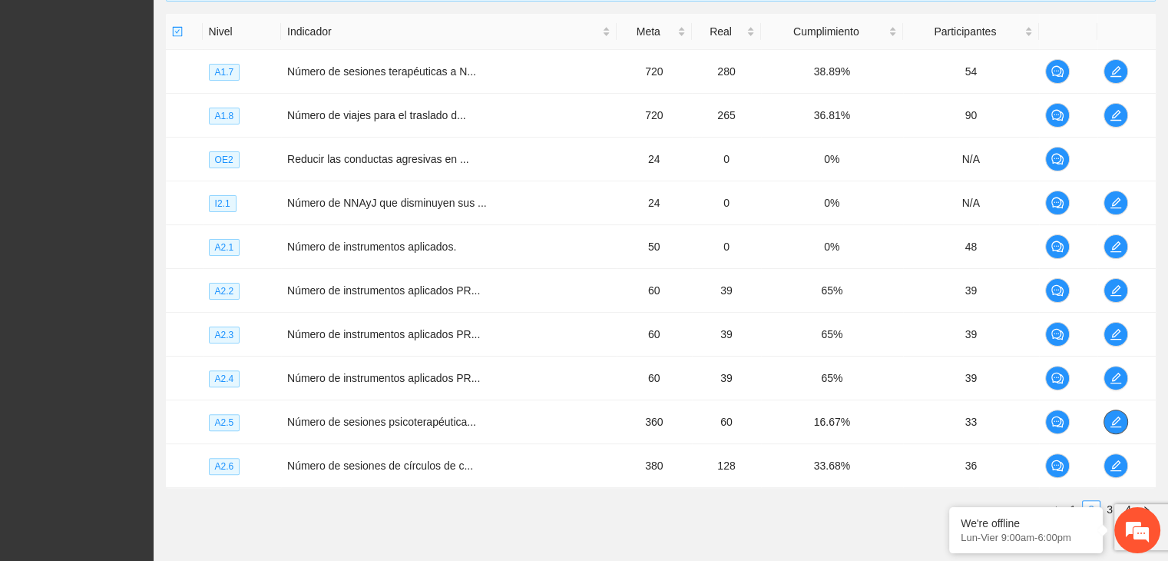
scroll to position [0, 0]
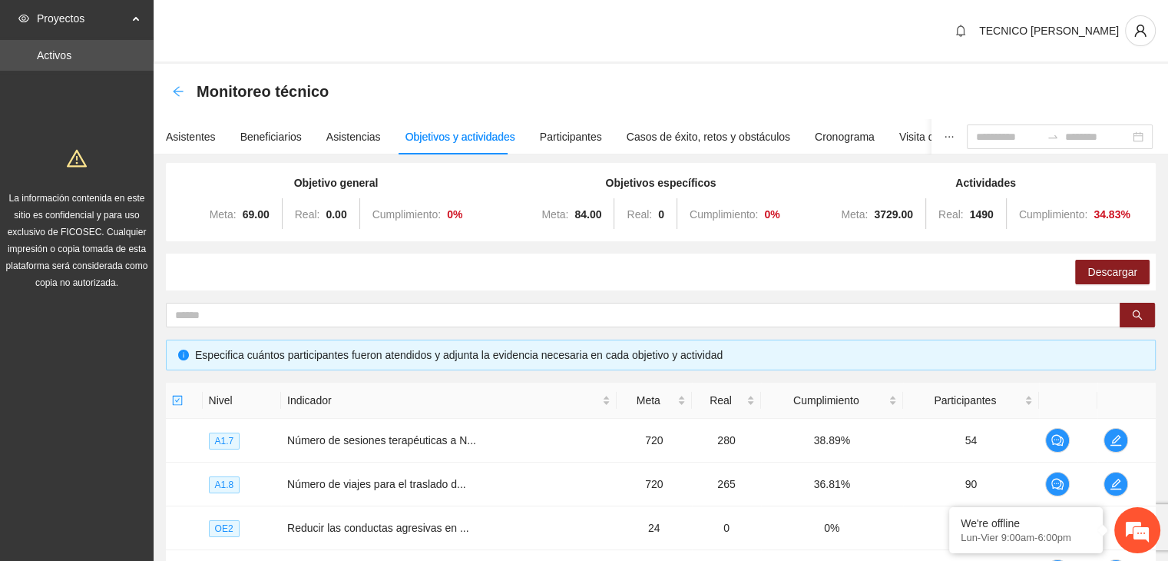
click at [175, 96] on icon "arrow-left" at bounding box center [178, 91] width 12 height 12
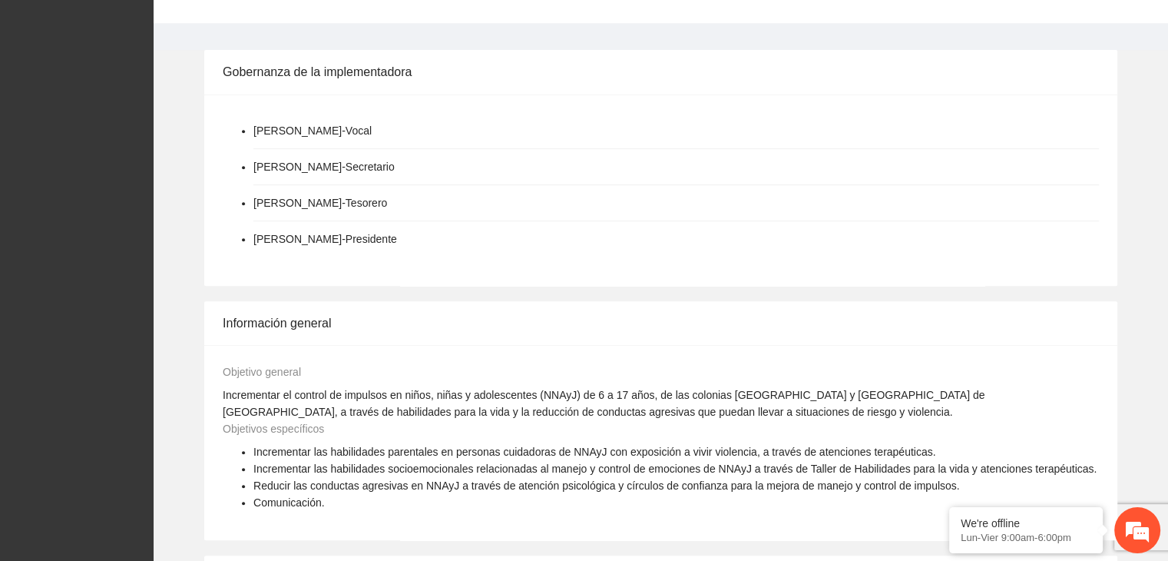
scroll to position [1139, 0]
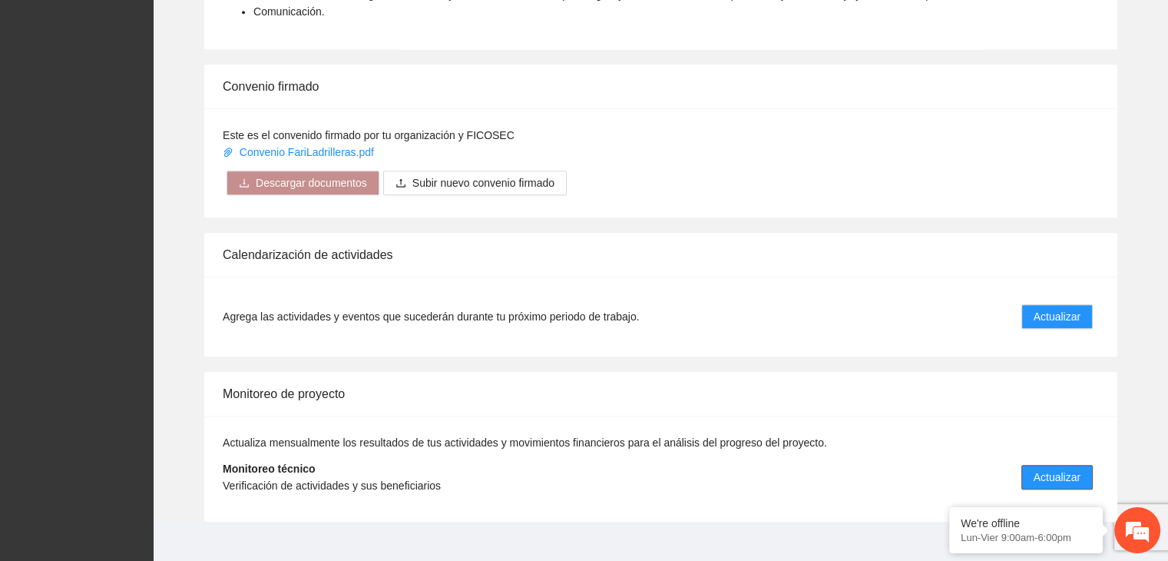
click at [1042, 468] on span "Actualizar" at bounding box center [1056, 476] width 47 height 17
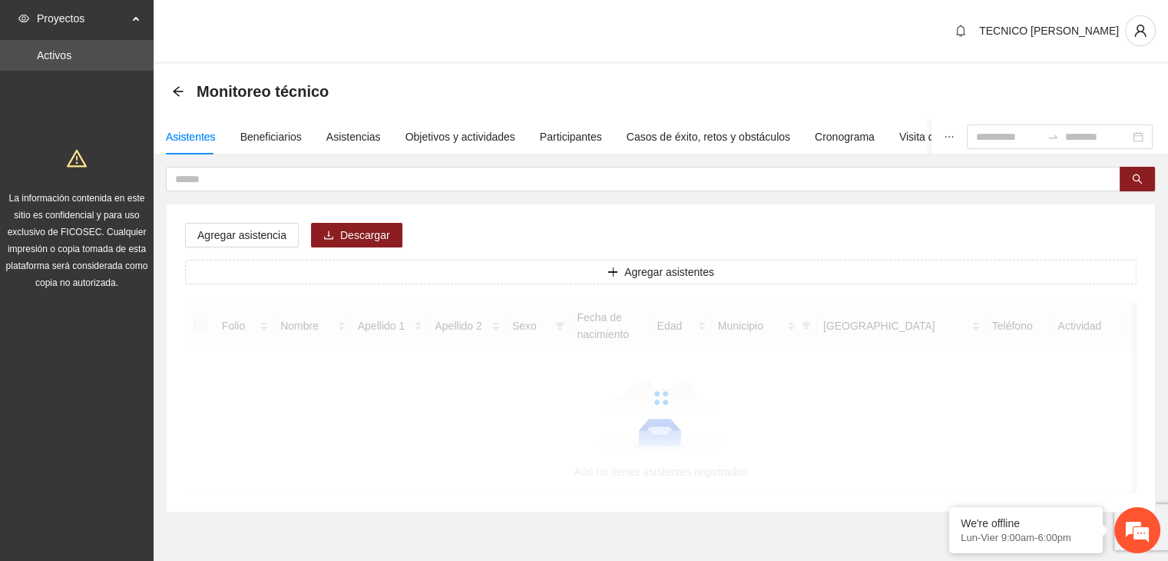
click at [445, 163] on div "Asistentes Beneficiarios Asistencias Objetivos y actividades Participantes Caso…" at bounding box center [661, 315] width 1014 height 393
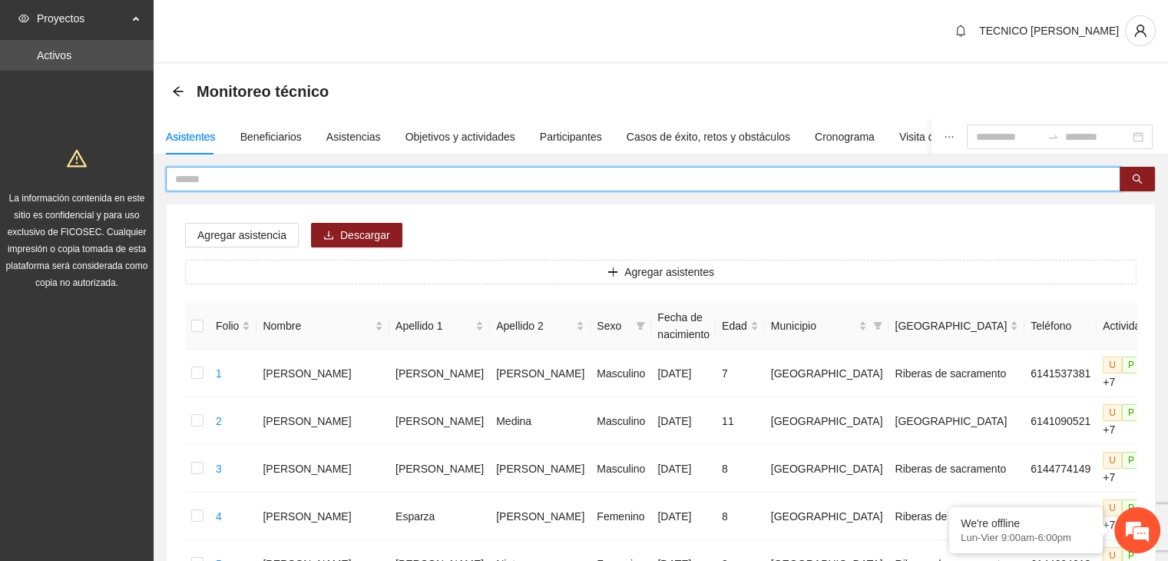
click at [455, 178] on input "text" at bounding box center [637, 178] width 924 height 17
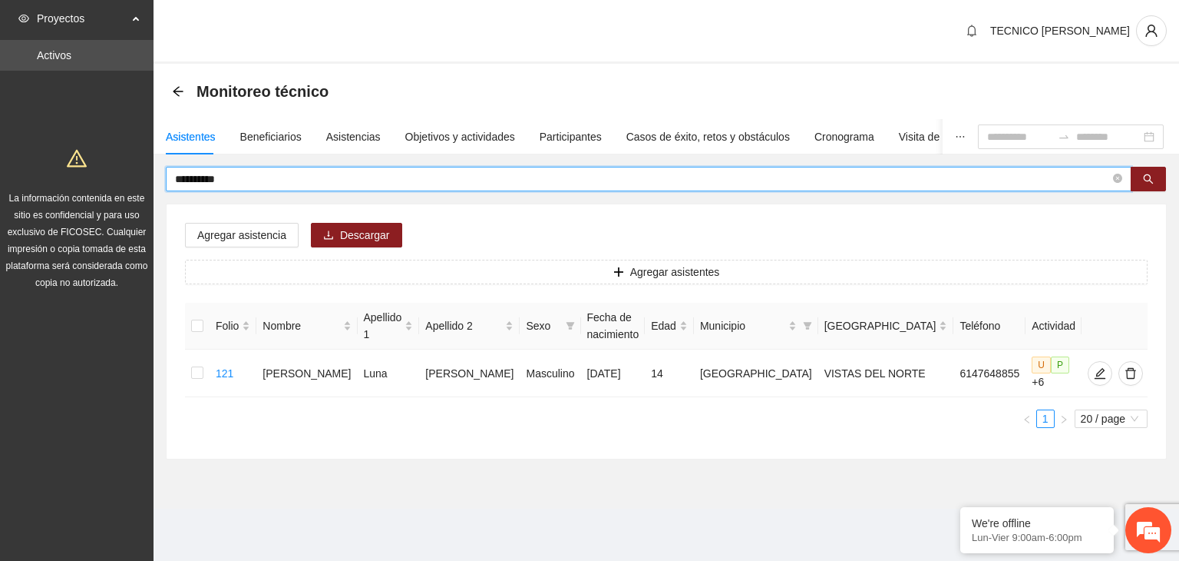
click at [455, 178] on input "**********" at bounding box center [642, 178] width 935 height 17
type input "*"
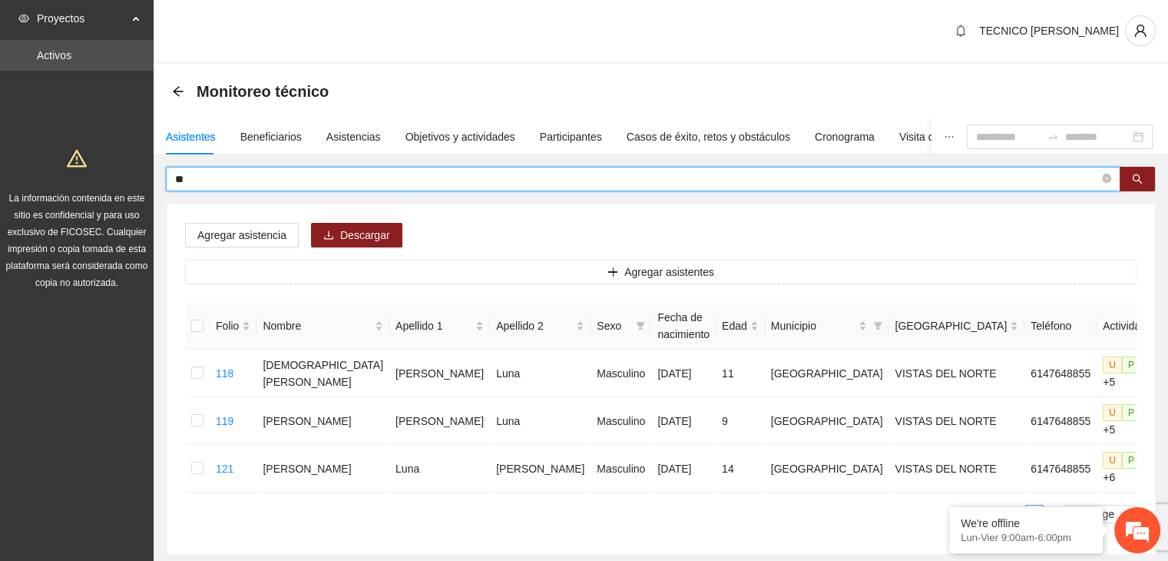
type input "*"
click at [379, 179] on input "text" at bounding box center [637, 178] width 924 height 17
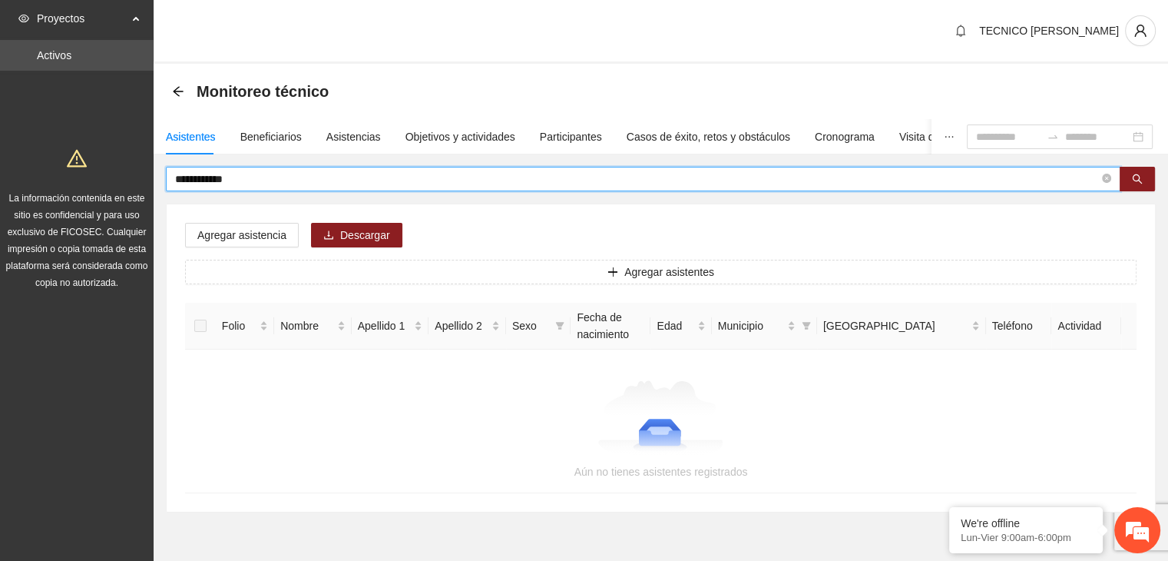
click at [379, 179] on input "**********" at bounding box center [637, 178] width 924 height 17
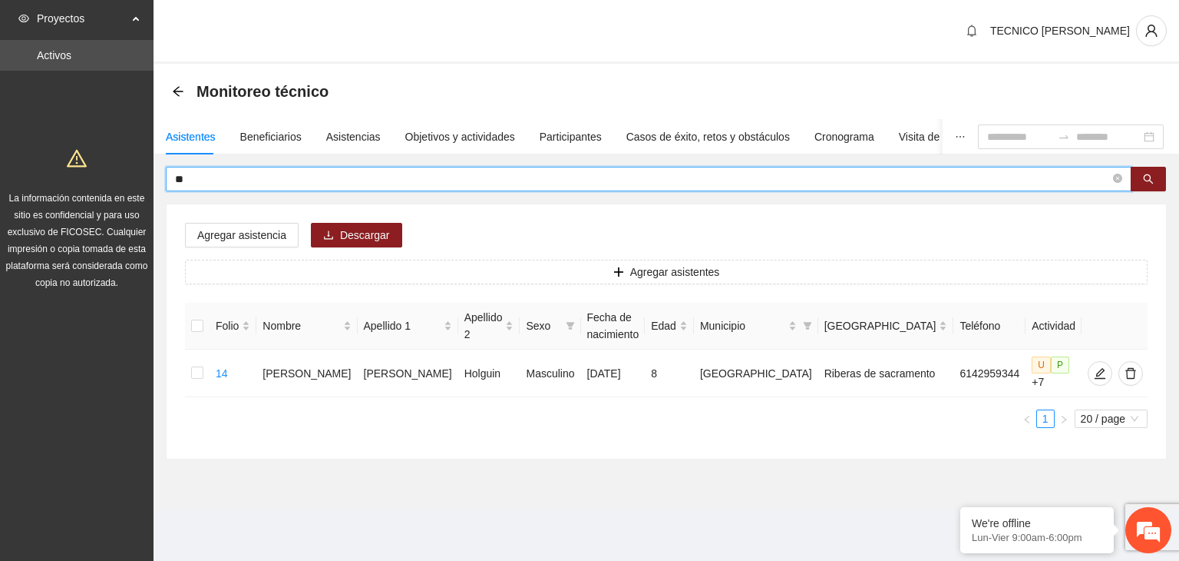
type input "*"
